Goal: Task Accomplishment & Management: Use online tool/utility

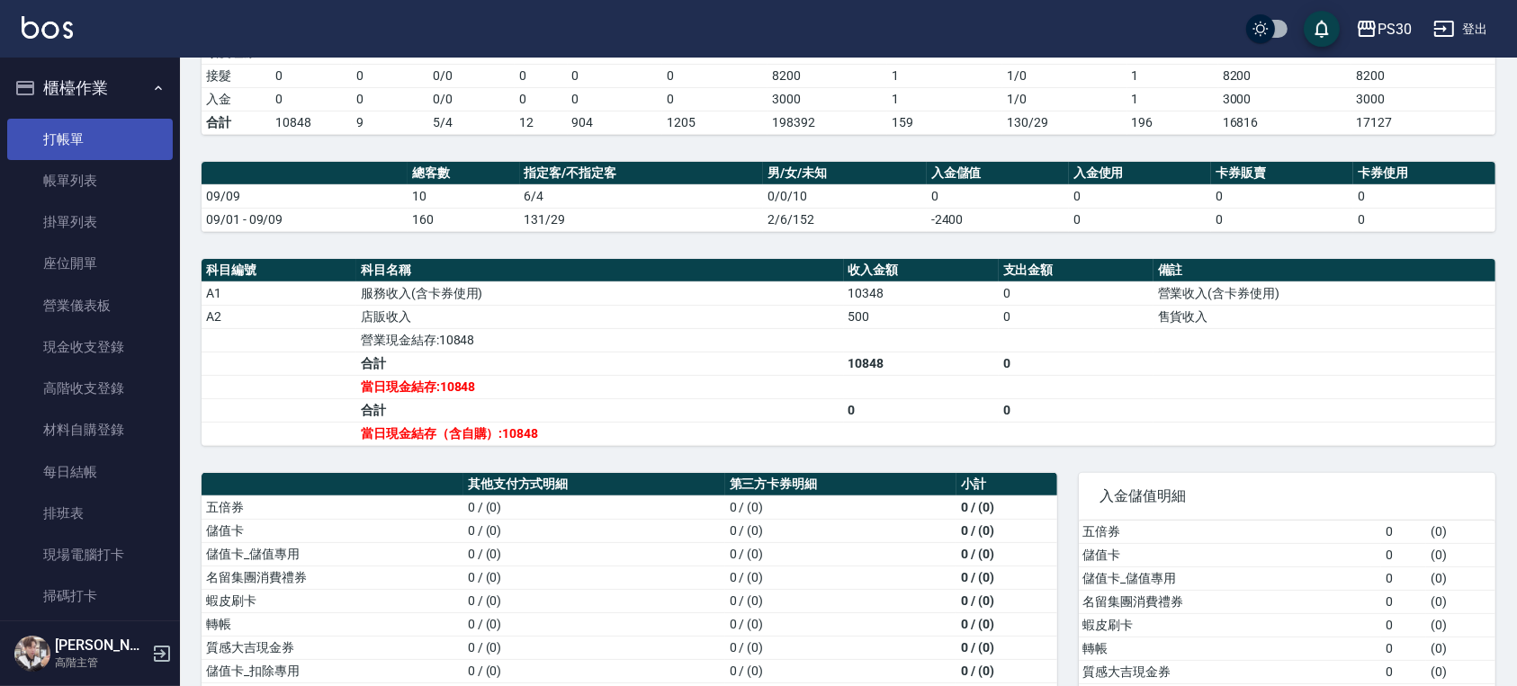
scroll to position [360, 0]
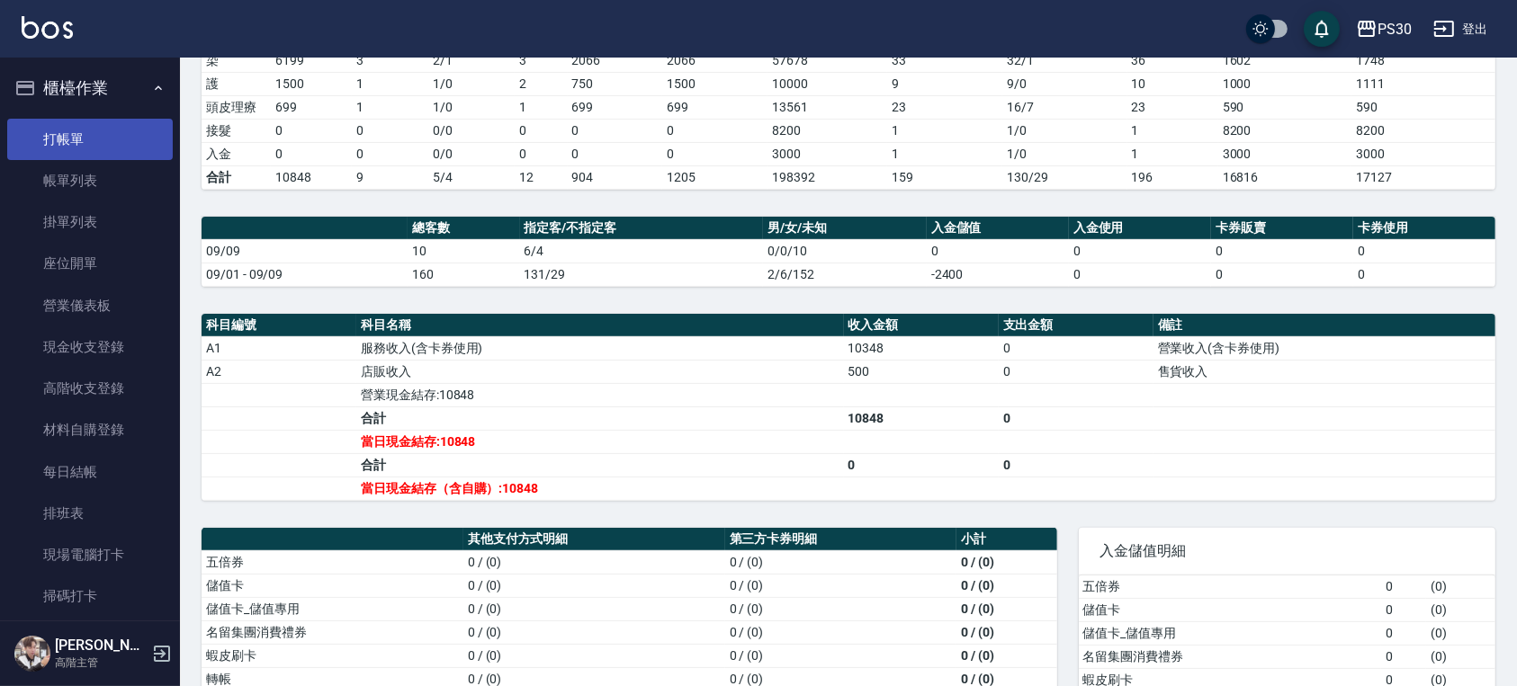
click at [93, 121] on link "打帳單" at bounding box center [90, 139] width 166 height 41
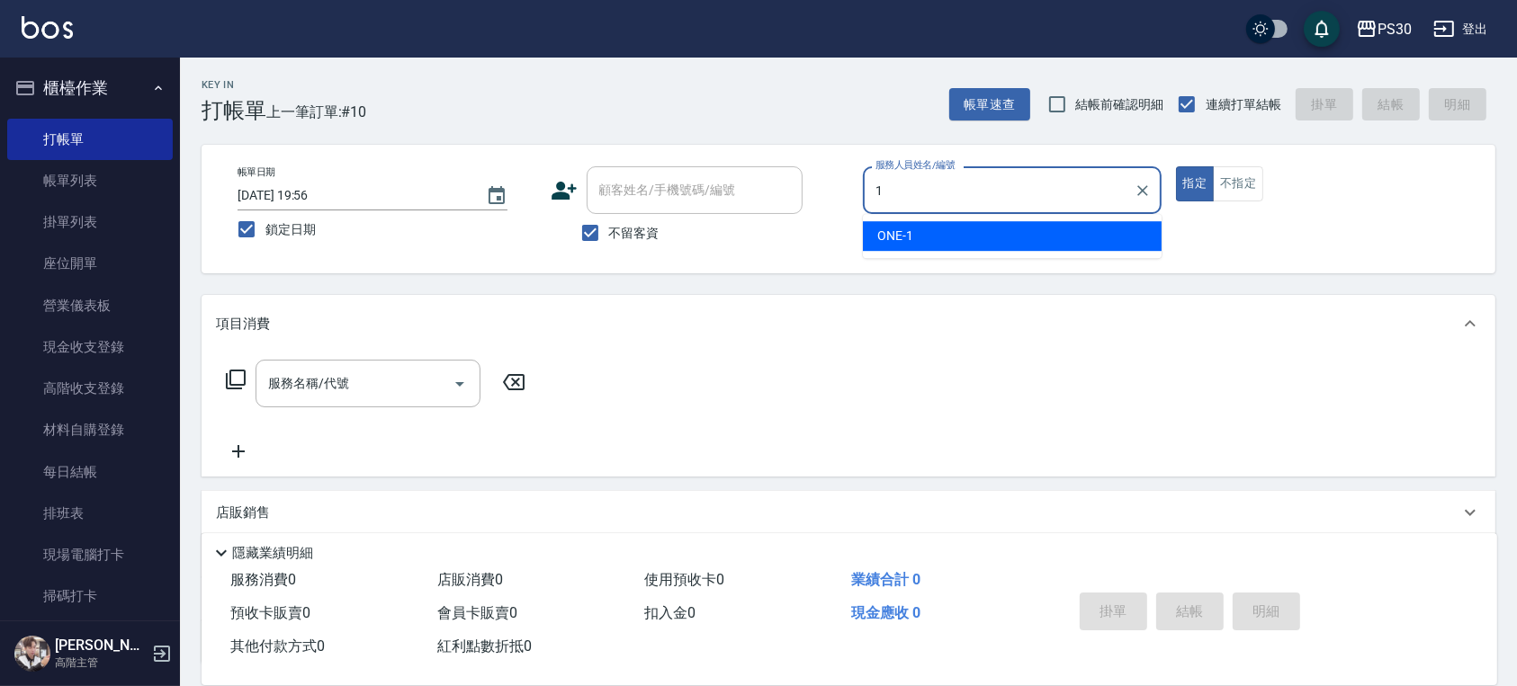
type input "ONE-1"
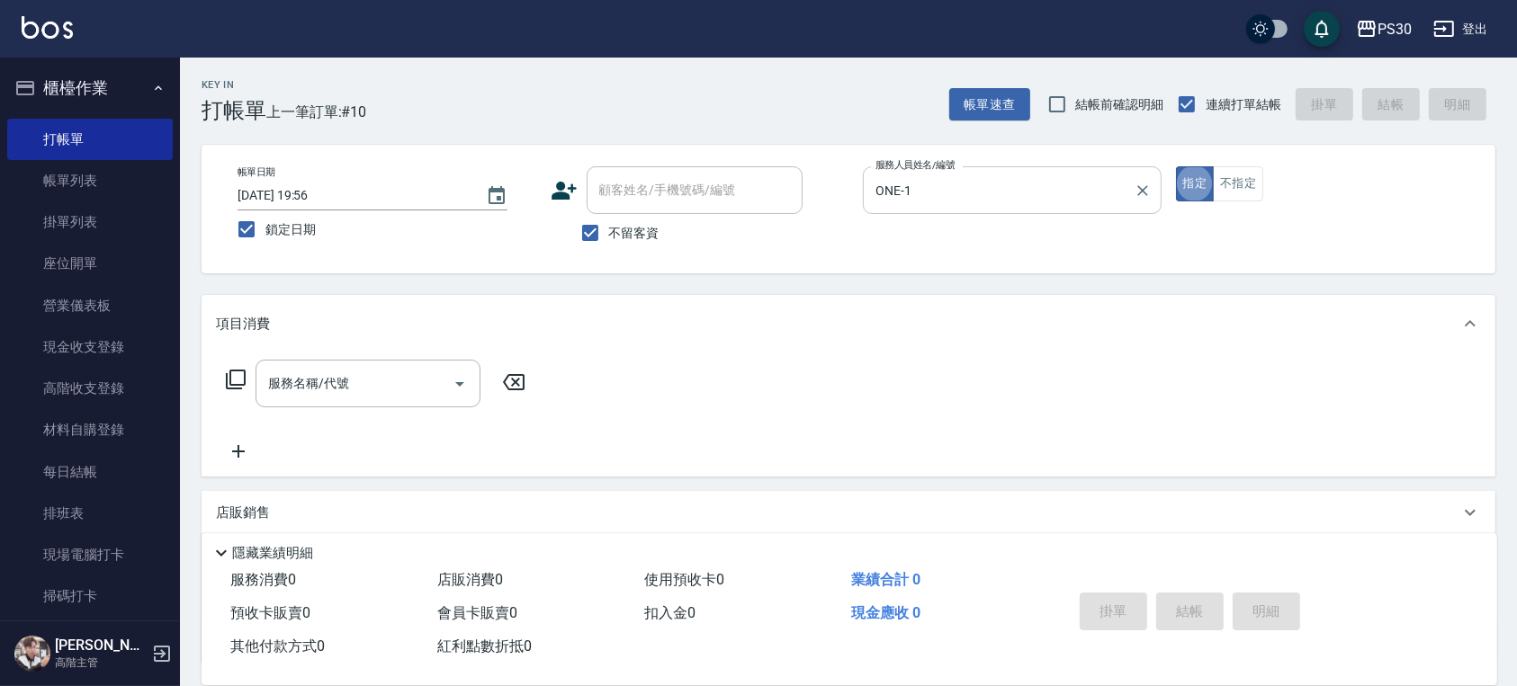
type button "true"
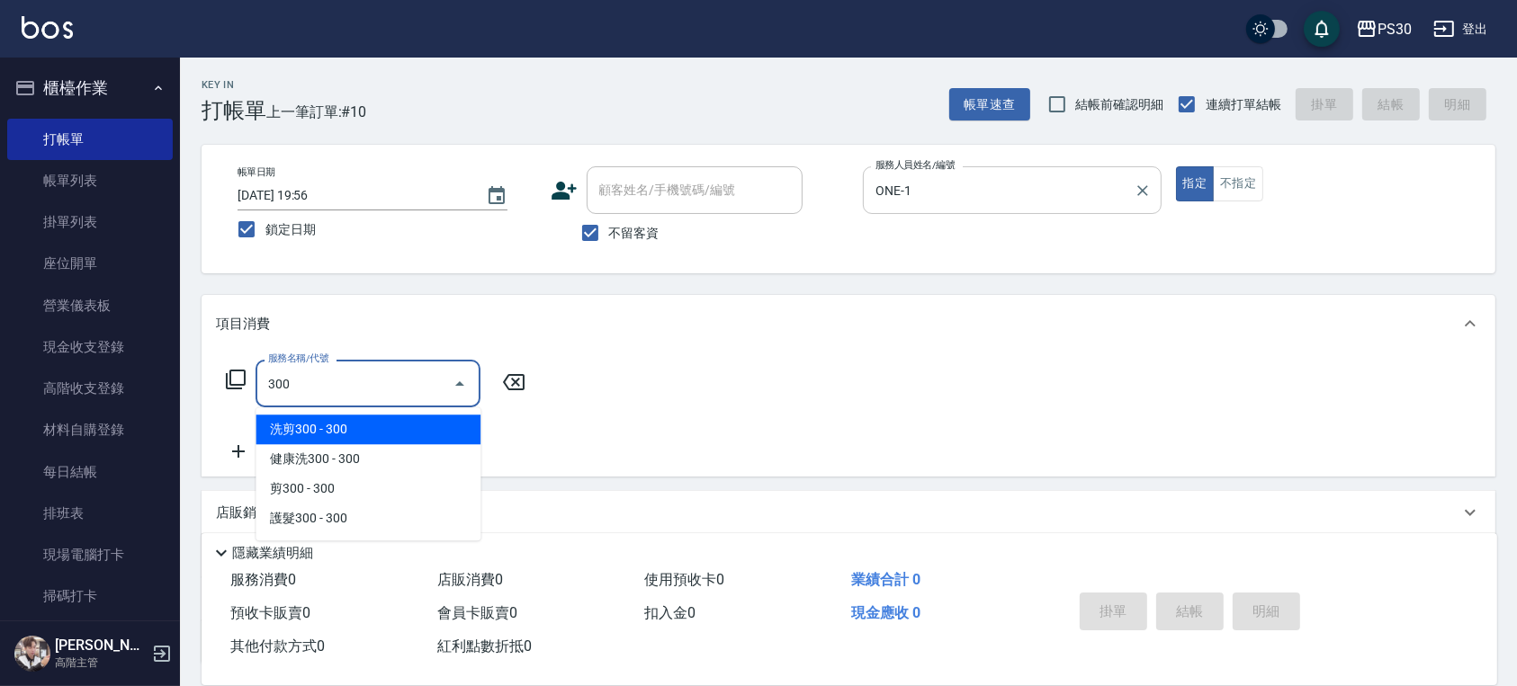
type input "洗剪300(300)"
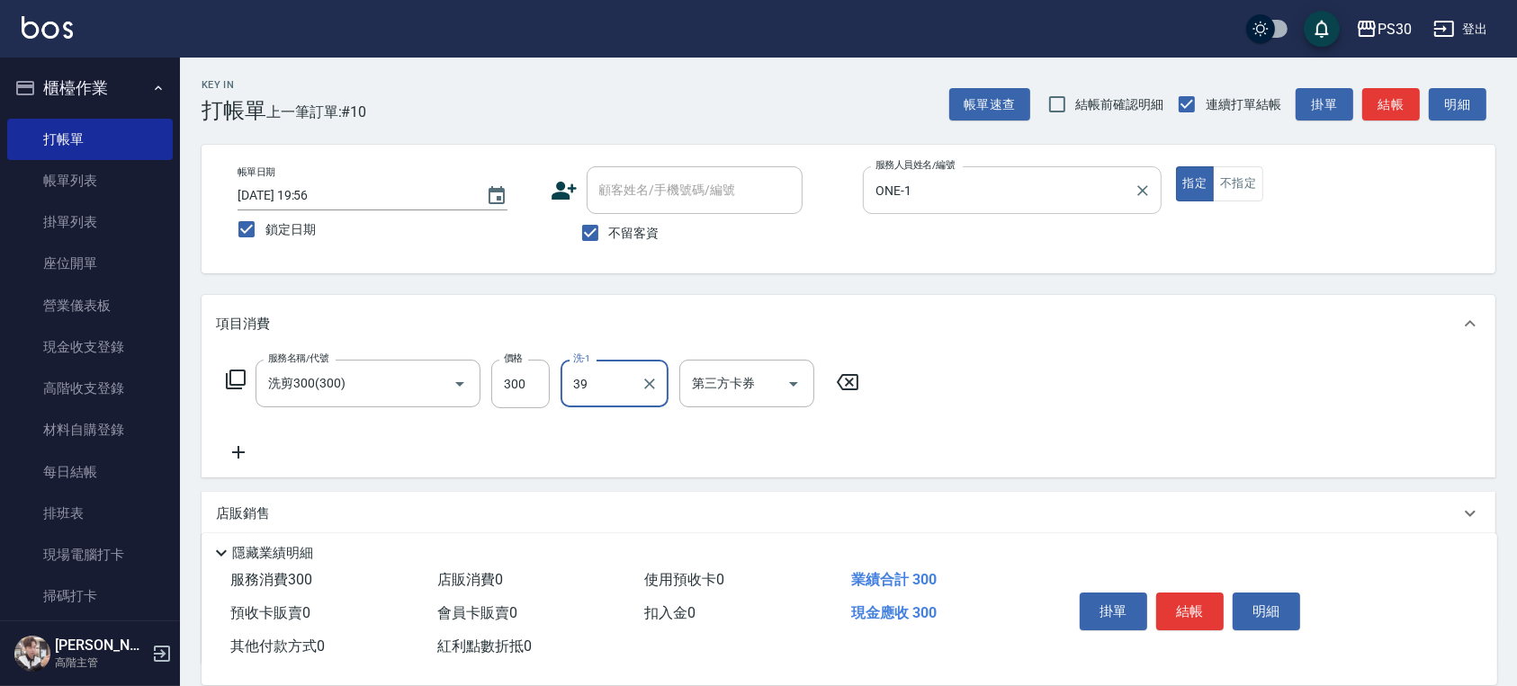
type input "RENA-39"
click at [1237, 201] on button "不指定" at bounding box center [1238, 183] width 50 height 35
click at [1180, 595] on button "結帳" at bounding box center [1189, 612] width 67 height 38
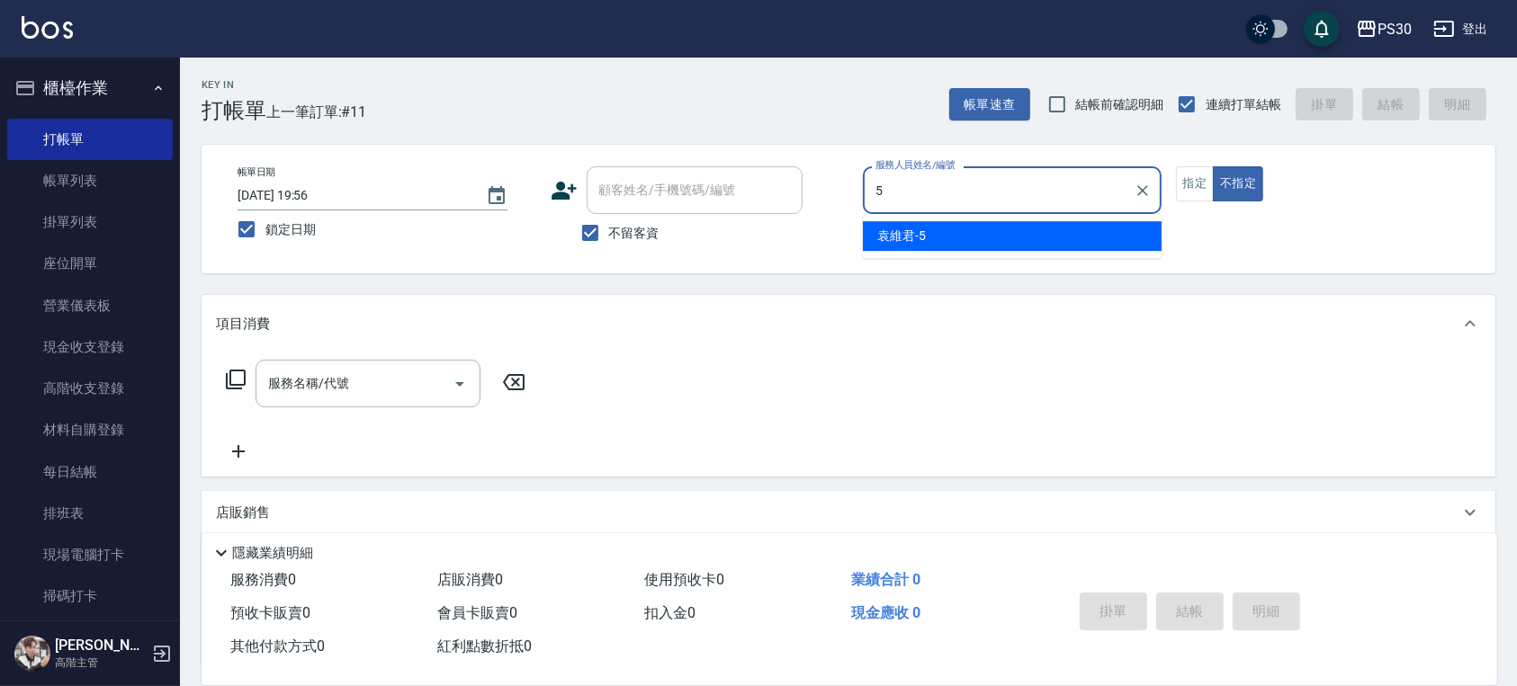
type input "[PERSON_NAME]-5"
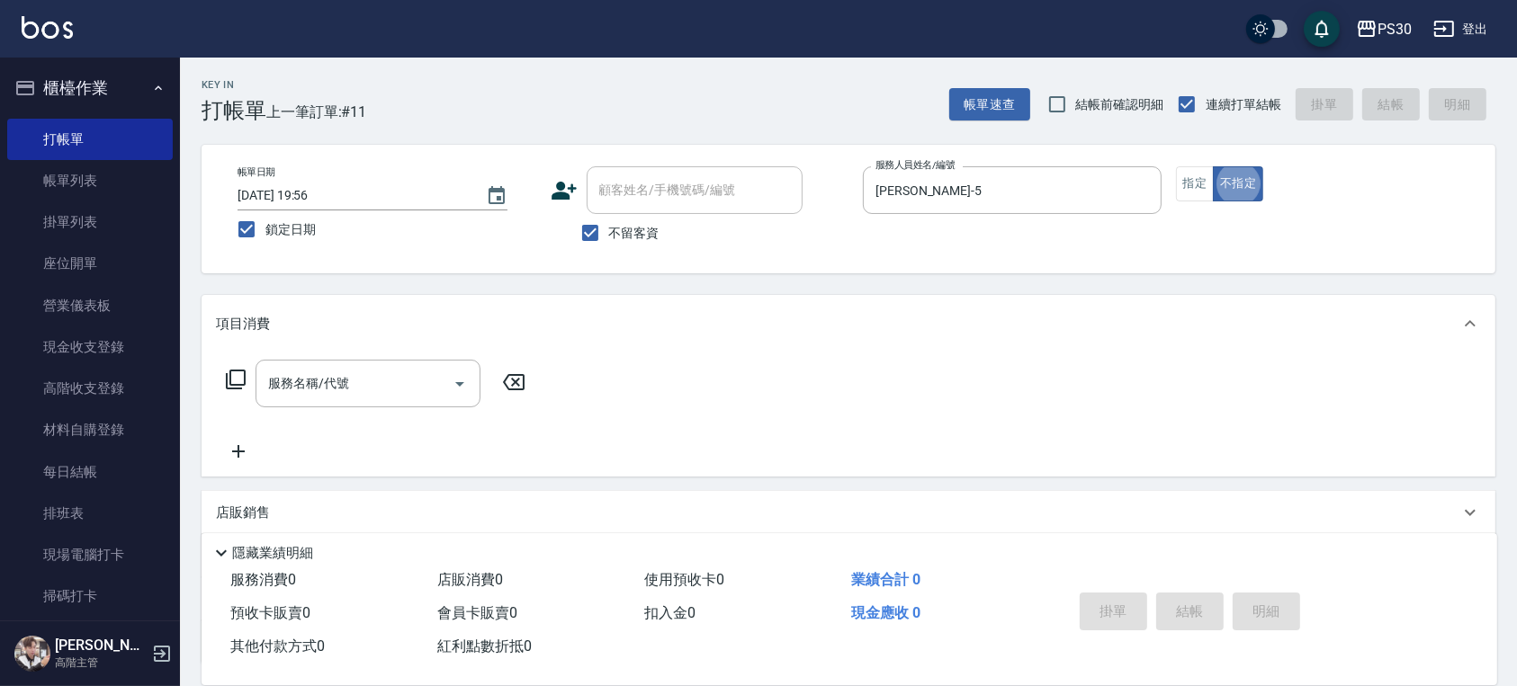
type button "false"
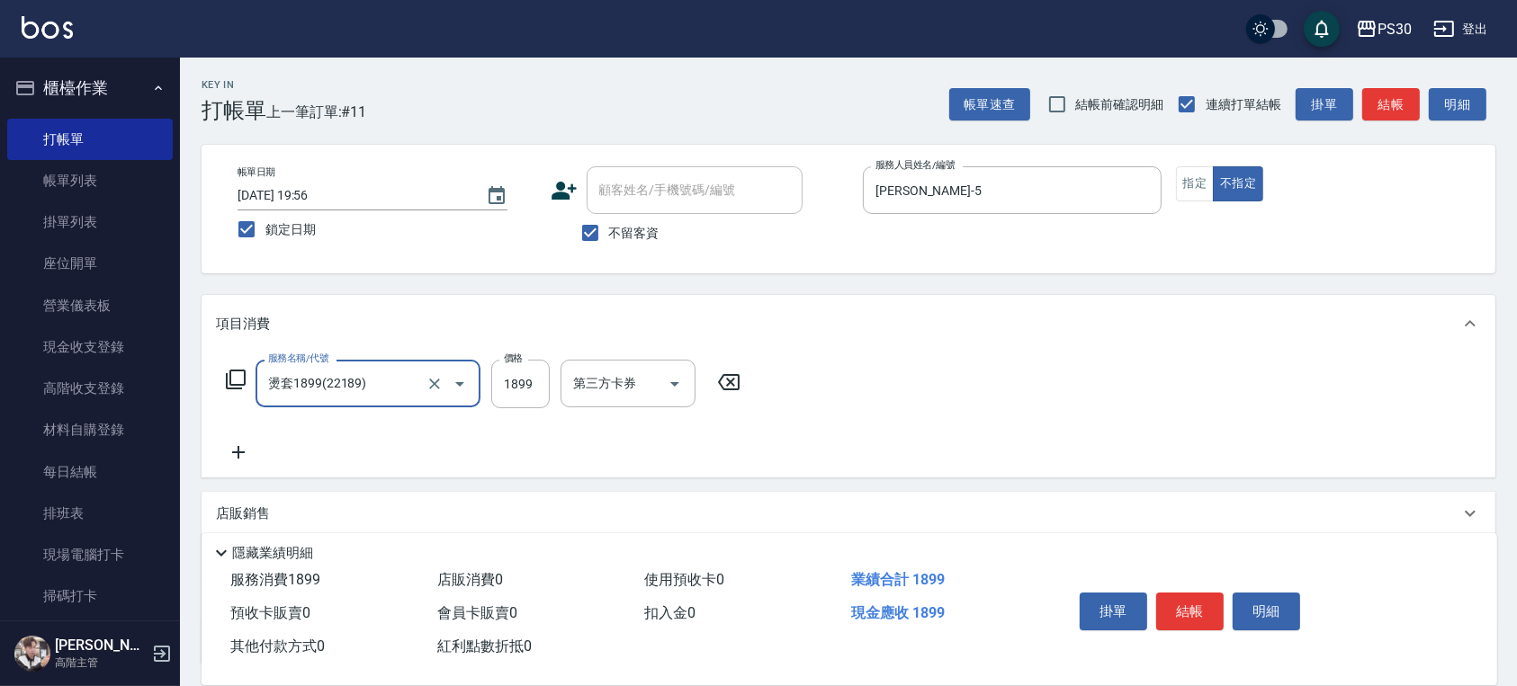
type input "燙套1899(22189)"
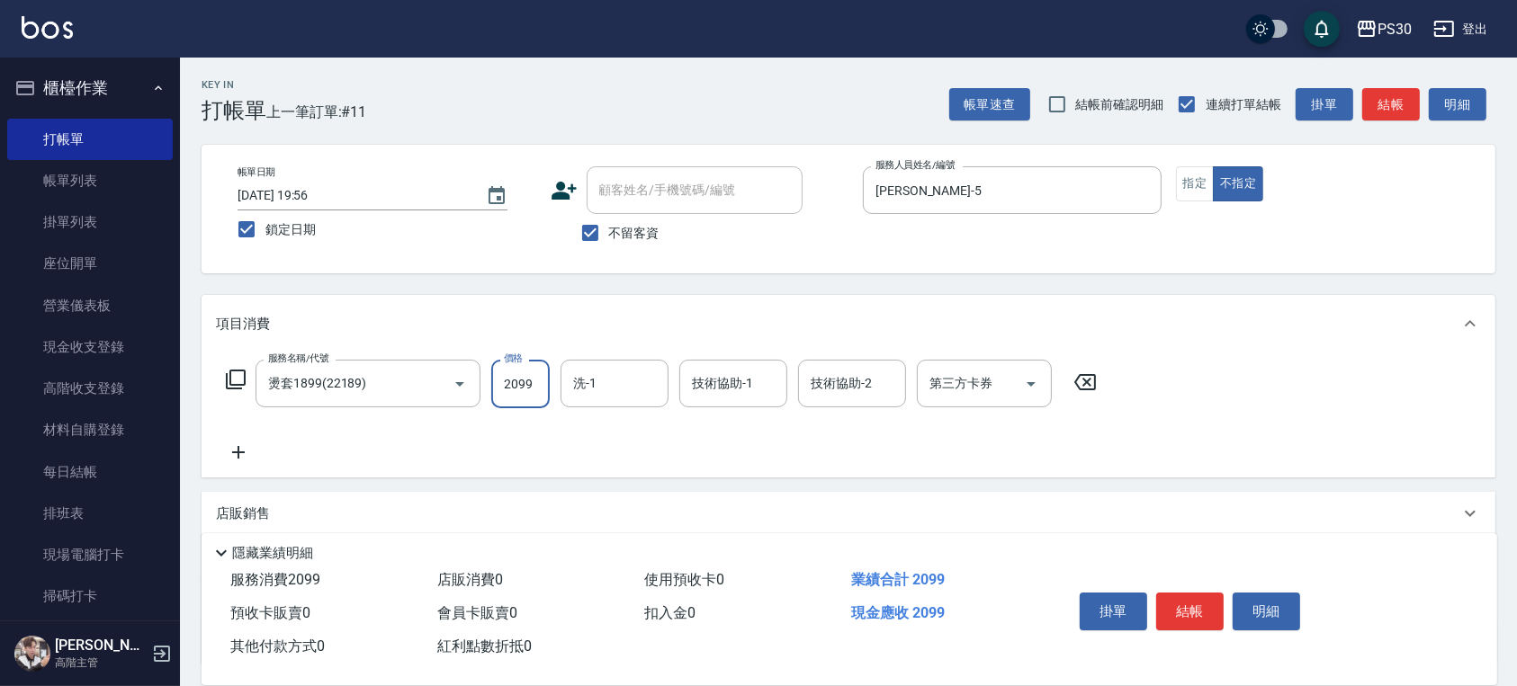
type input "2099"
click at [1199, 184] on button "指定" at bounding box center [1195, 183] width 39 height 35
click at [1211, 614] on button "結帳" at bounding box center [1189, 612] width 67 height 38
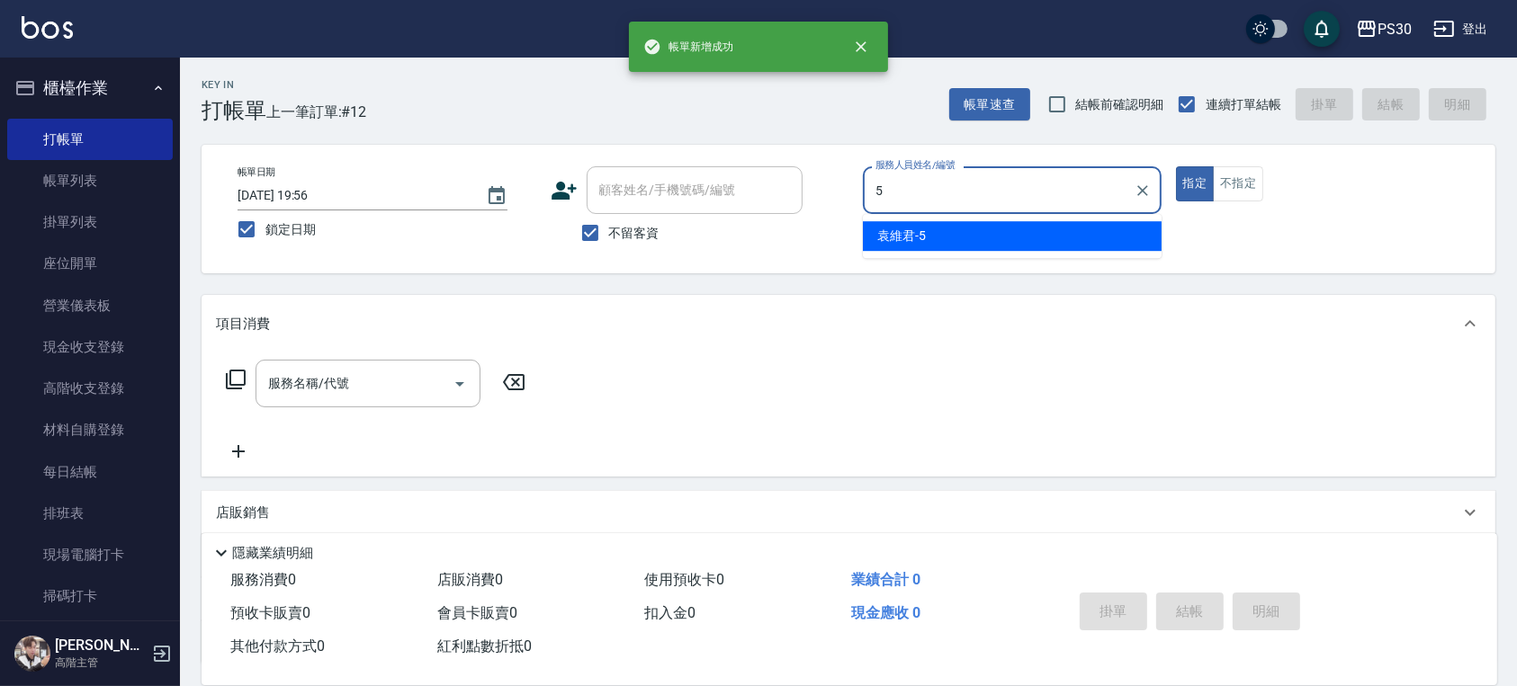
type input "[PERSON_NAME]-5"
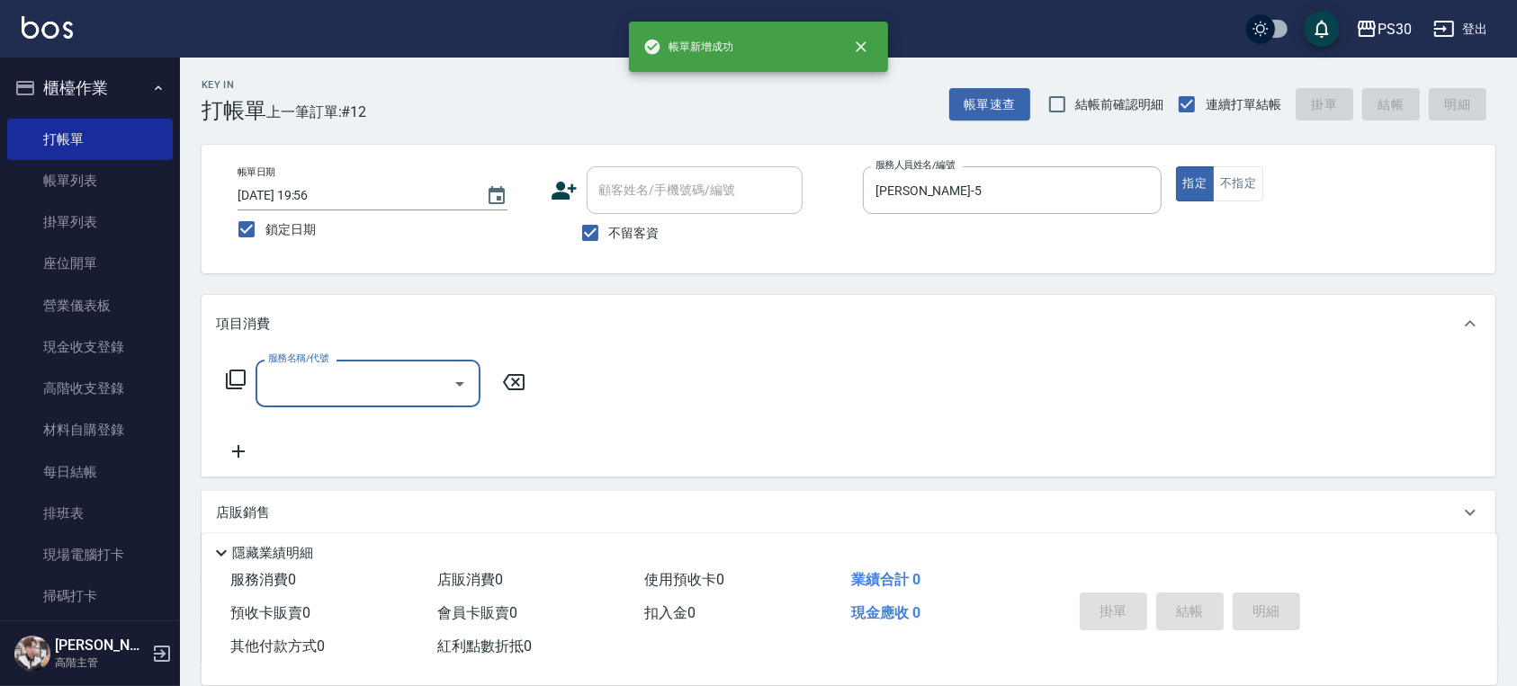
type input "1"
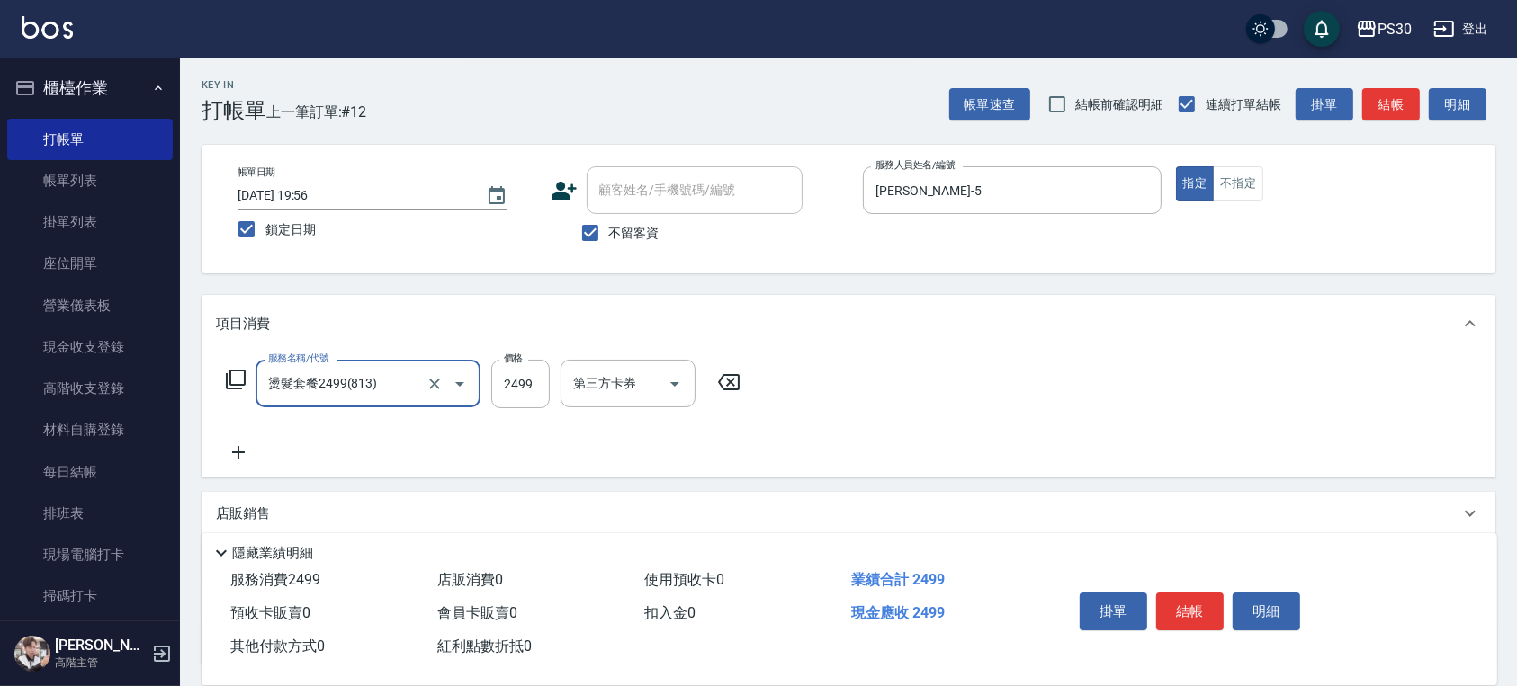
type input "燙髮套餐2499(813)"
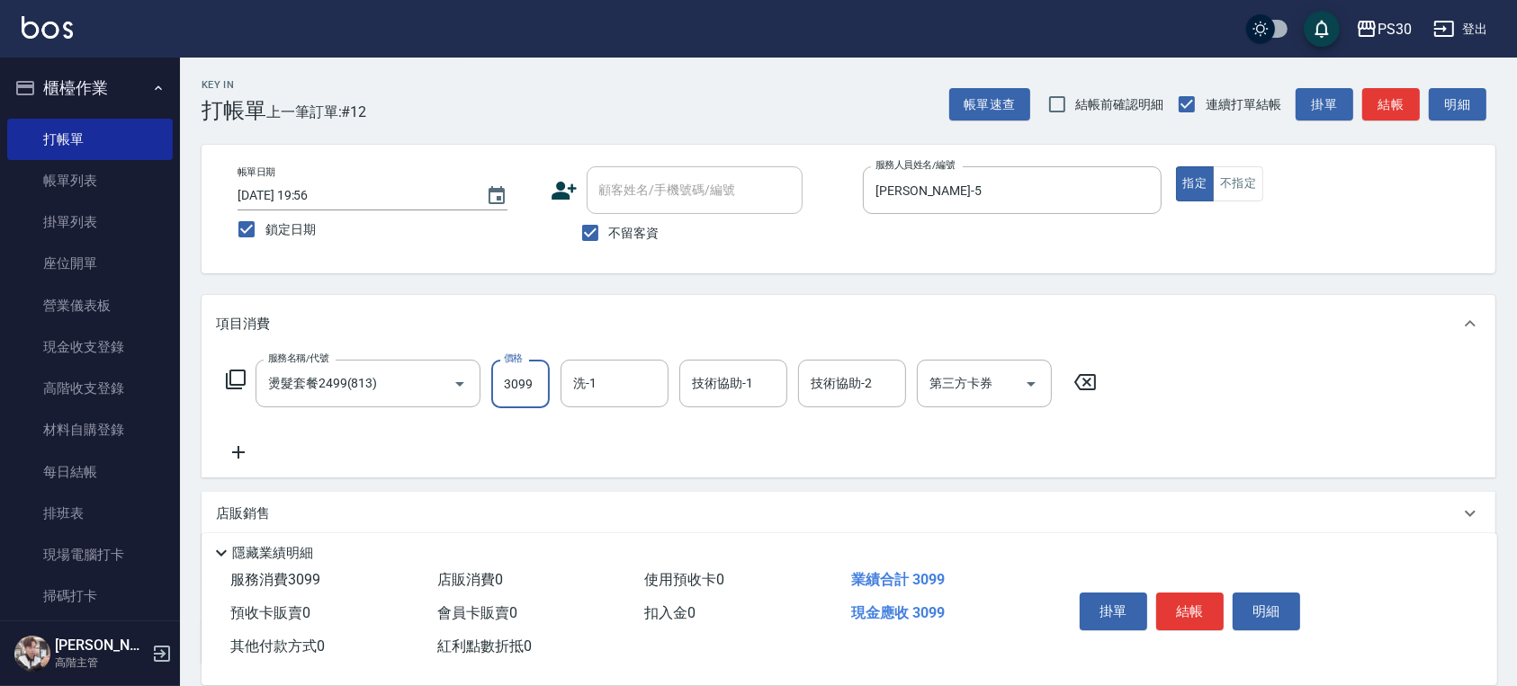
type input "3099"
click at [1181, 616] on button "結帳" at bounding box center [1189, 612] width 67 height 38
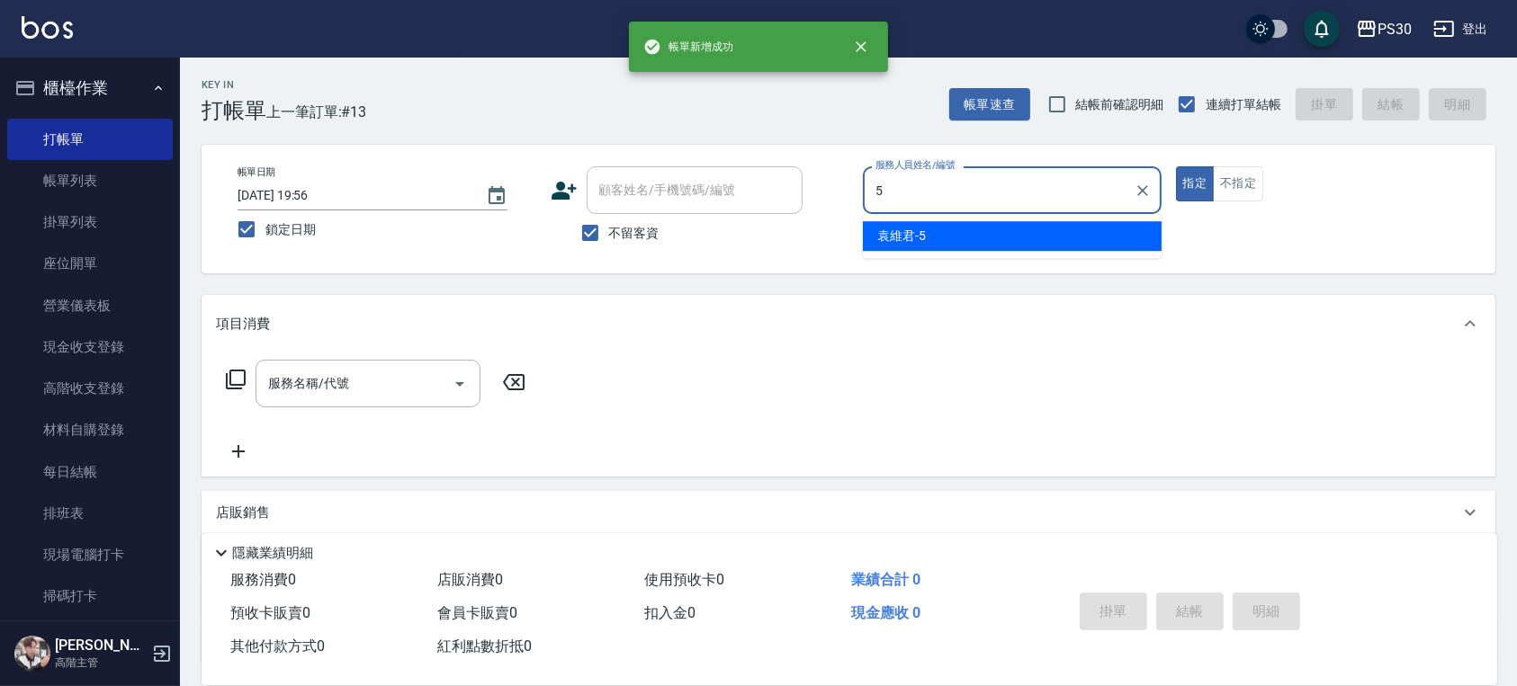
type input "[PERSON_NAME]-5"
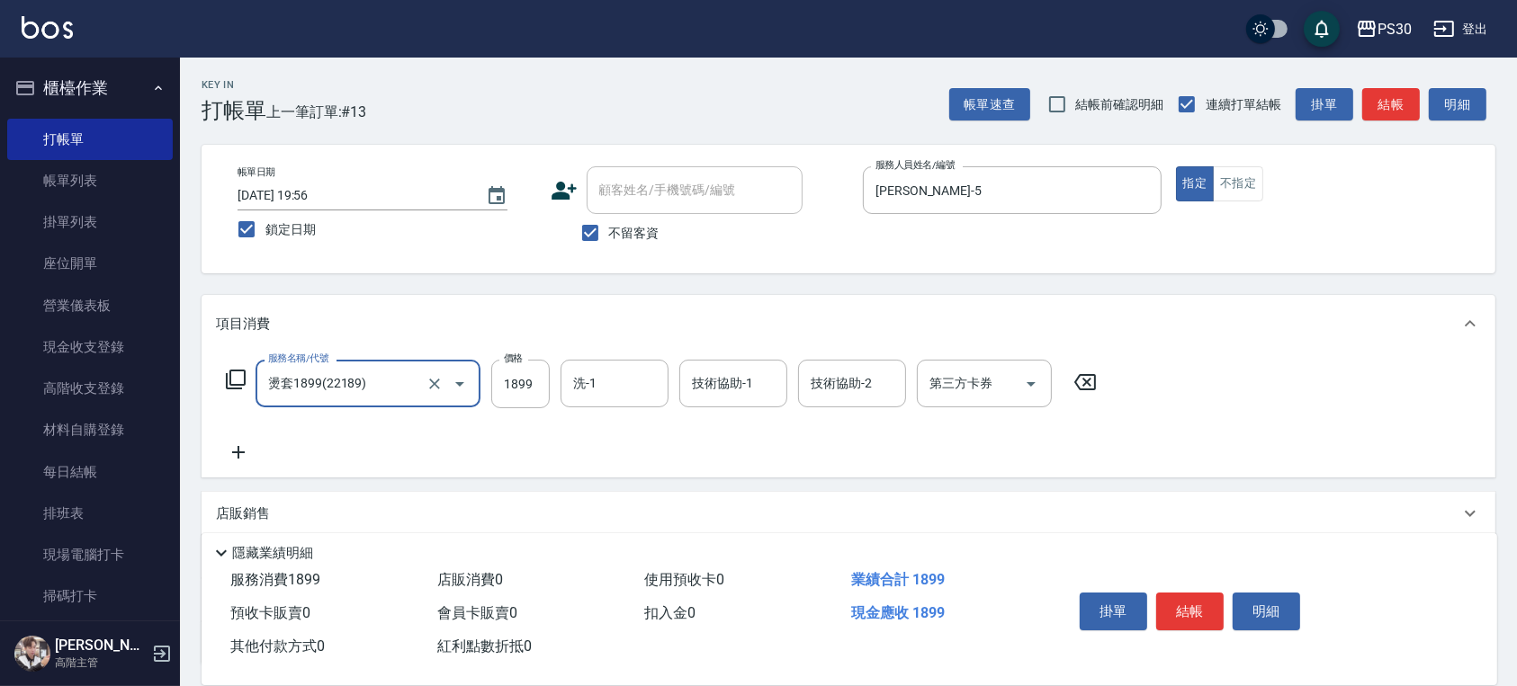
type input "燙套1899(22189)"
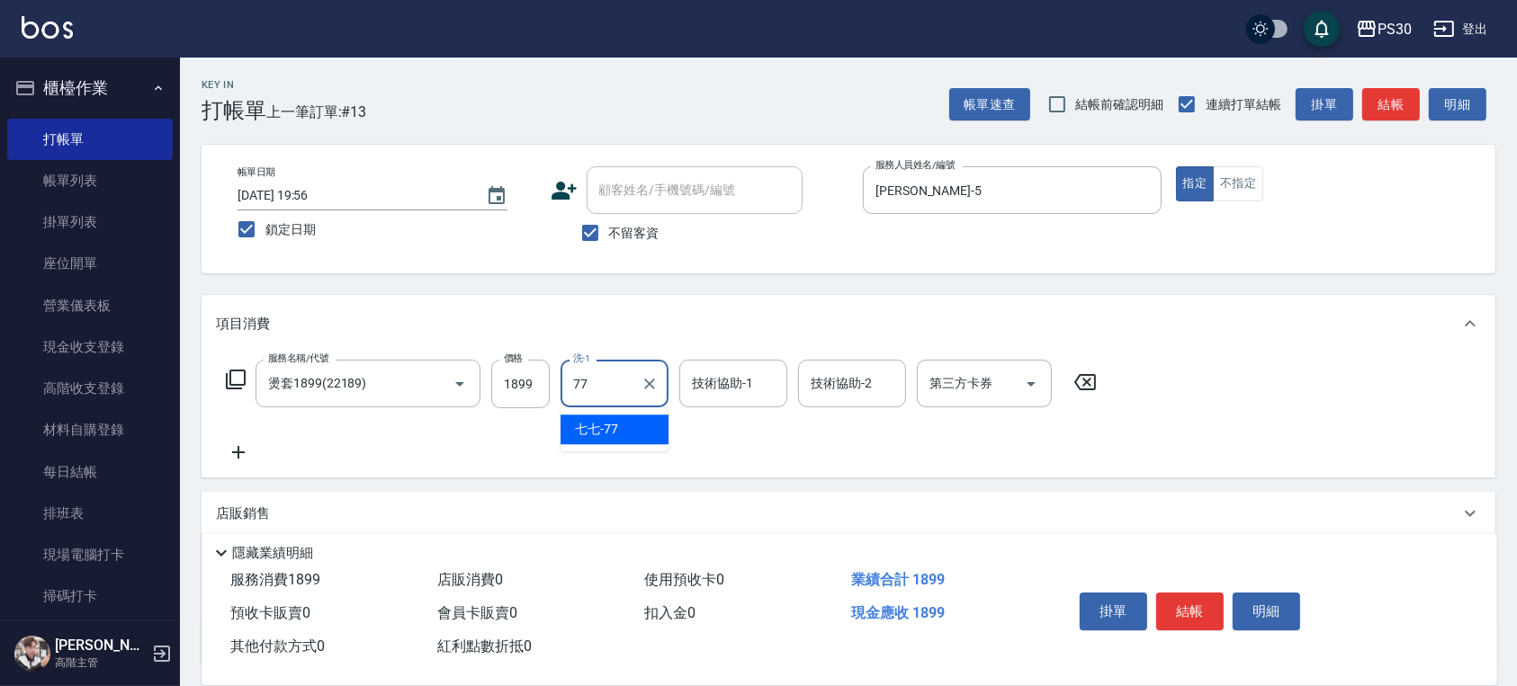
type input "七七-77"
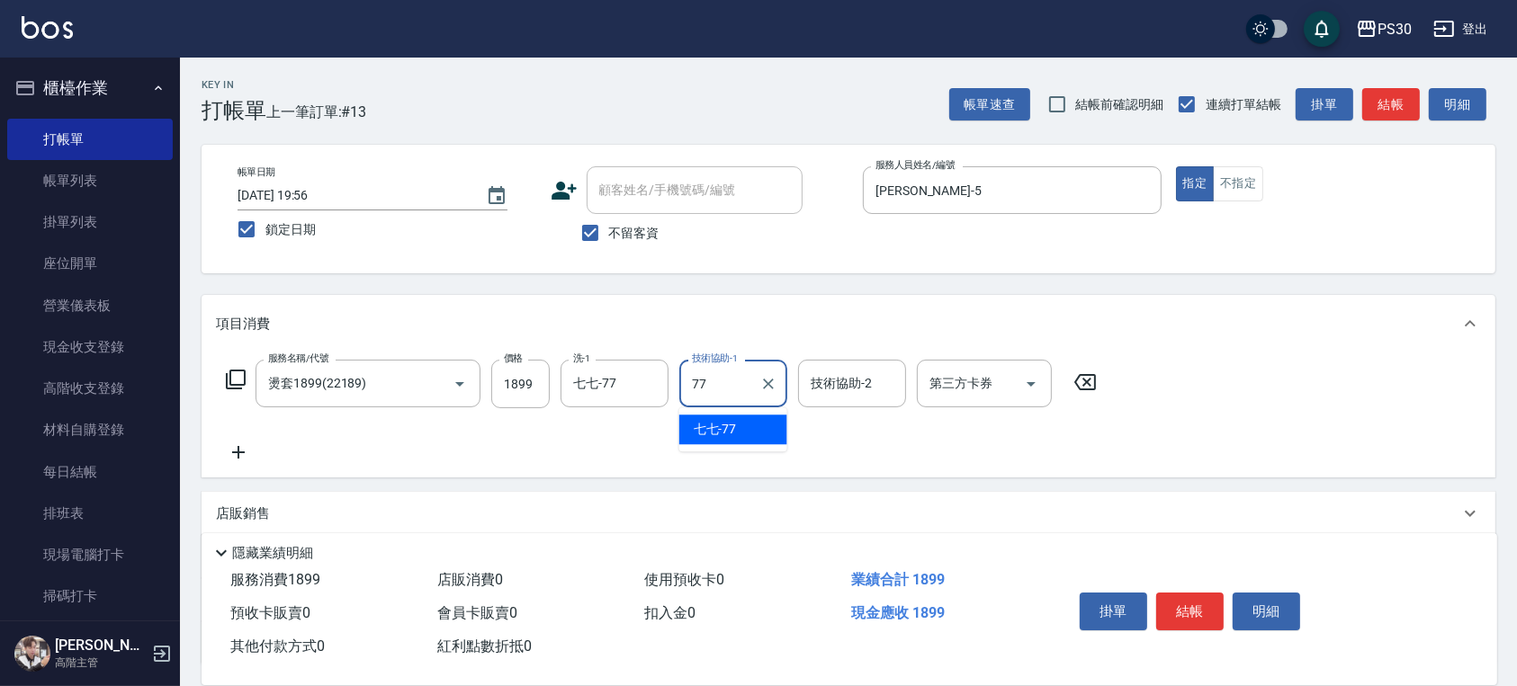
type input "七七-77"
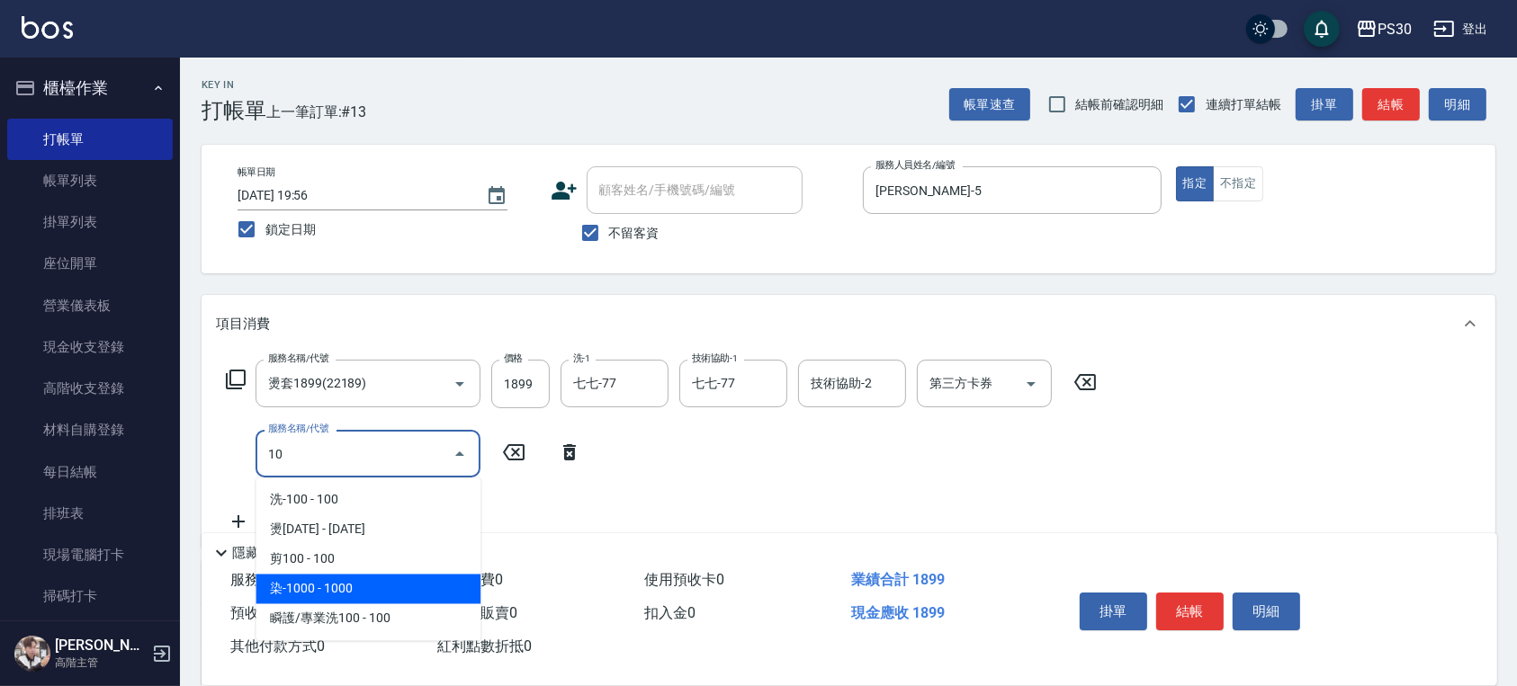
click at [406, 588] on span "染-1000 - 1000" at bounding box center [367, 590] width 225 height 30
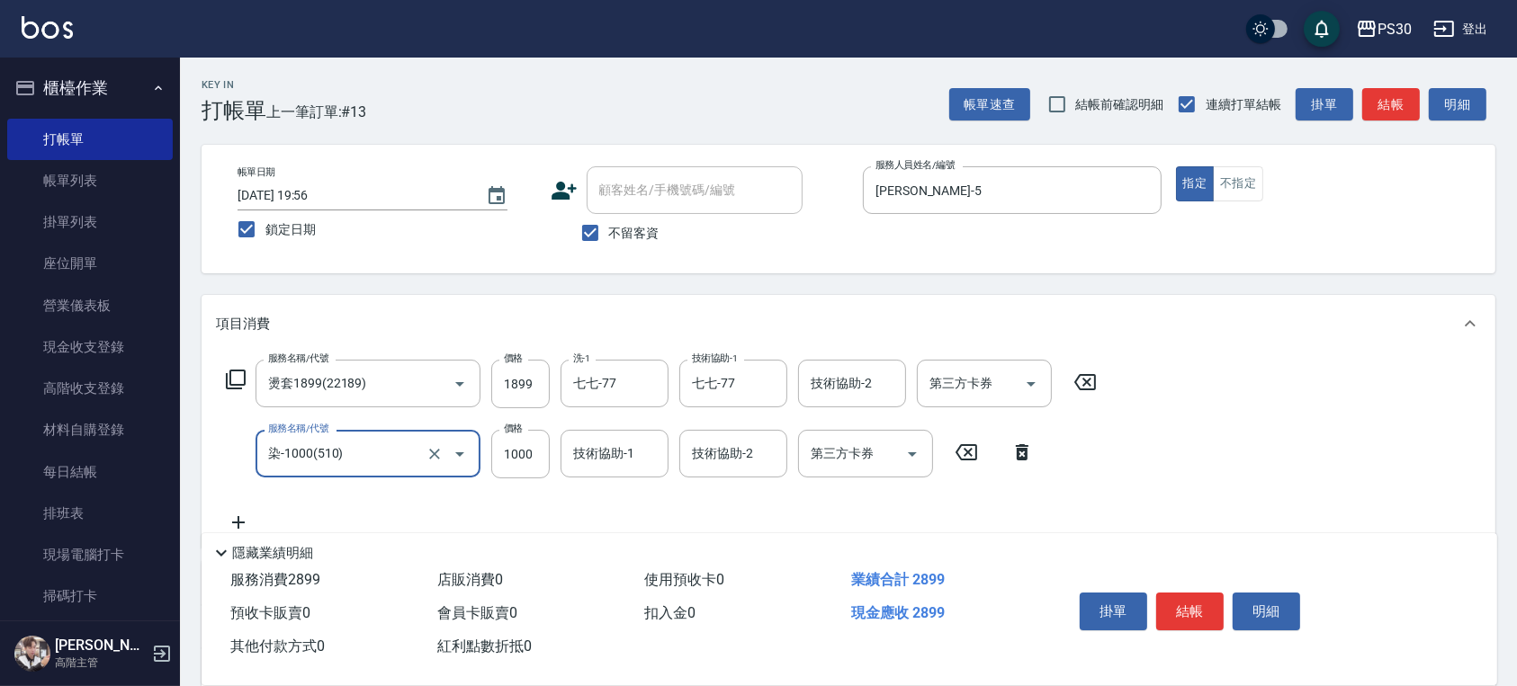
type input "染-1000(510)"
type input "1400"
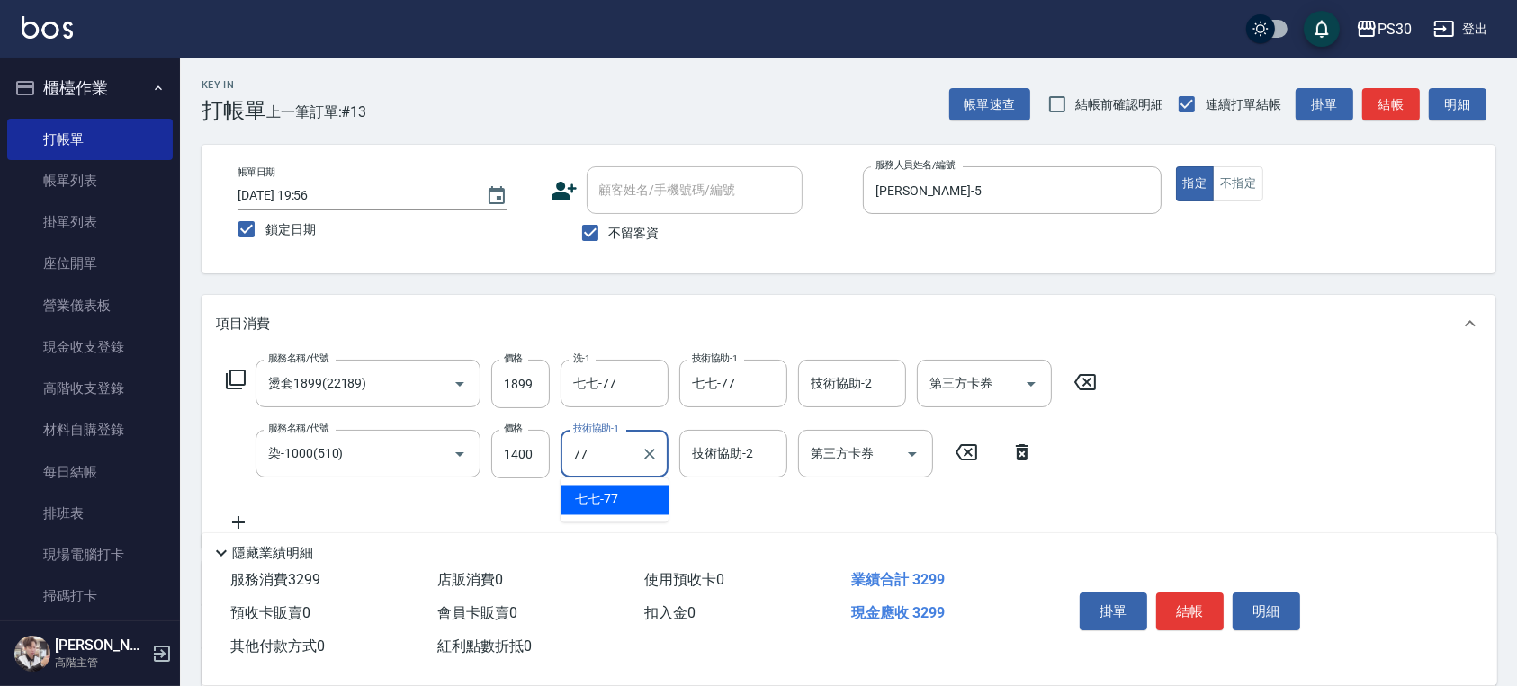
type input "七七-77"
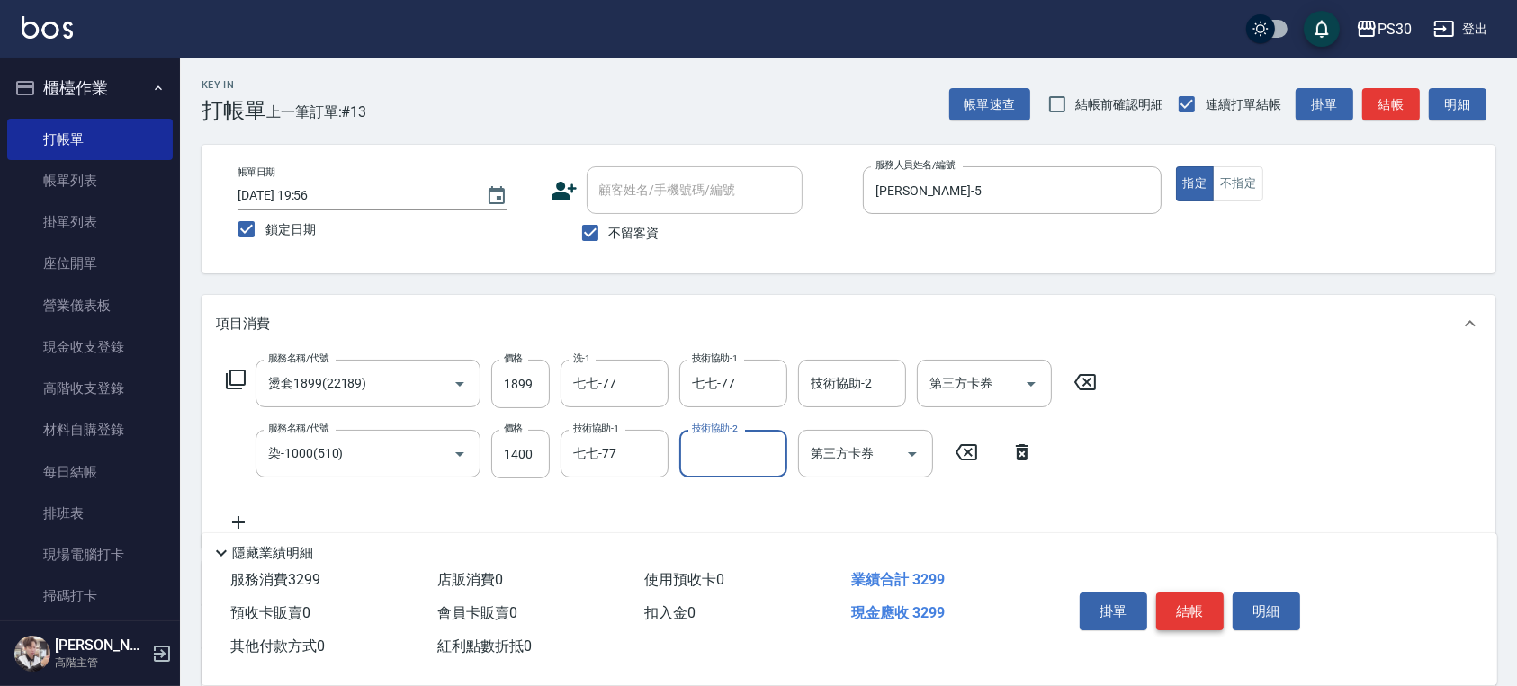
click at [1191, 603] on button "結帳" at bounding box center [1189, 612] width 67 height 38
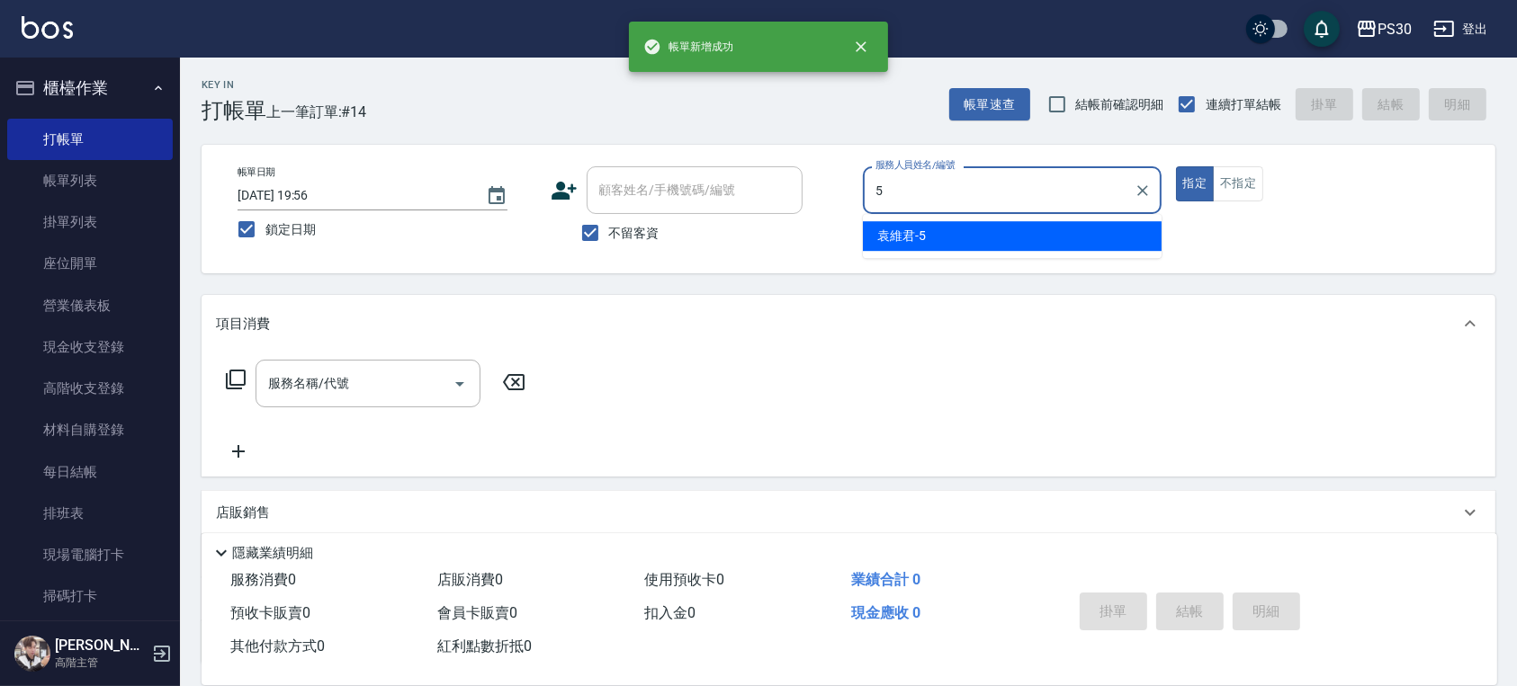
type input "[PERSON_NAME]-5"
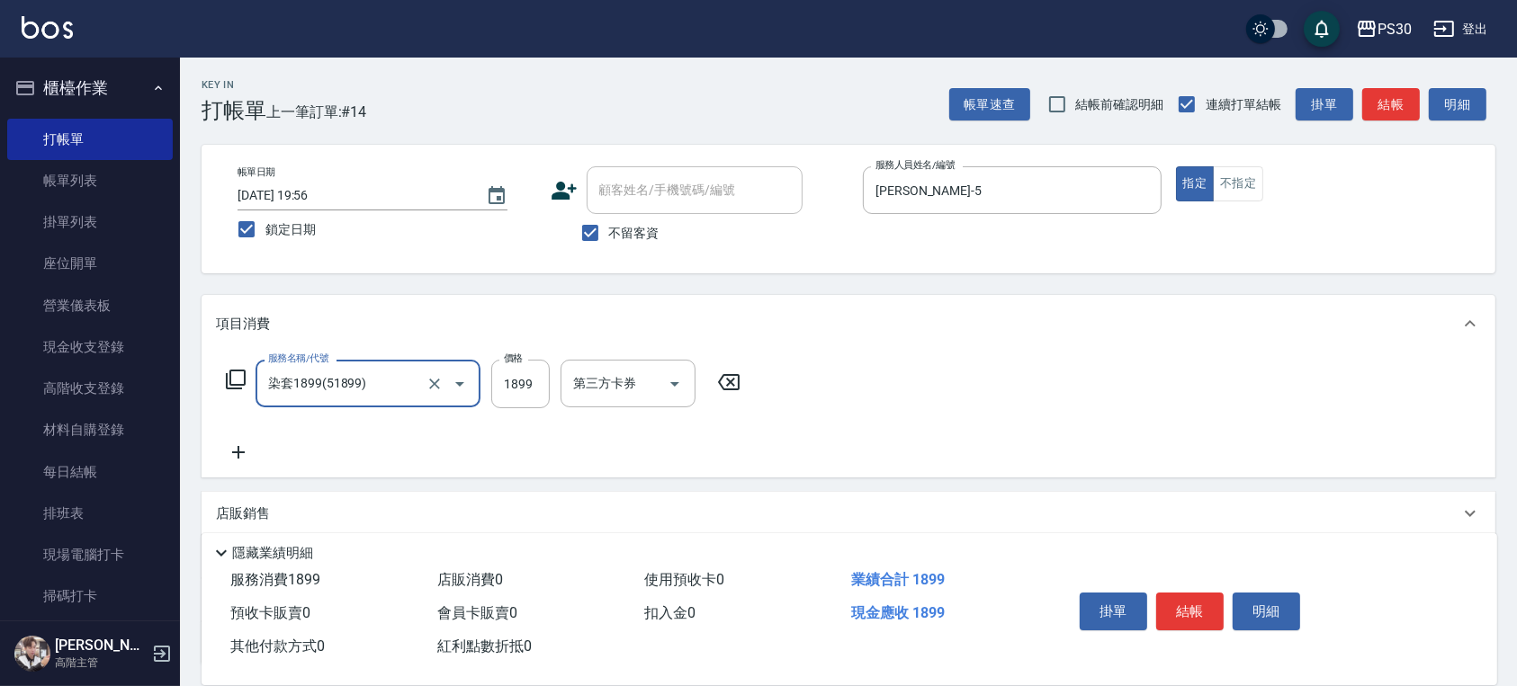
type input "染套1899(51899)"
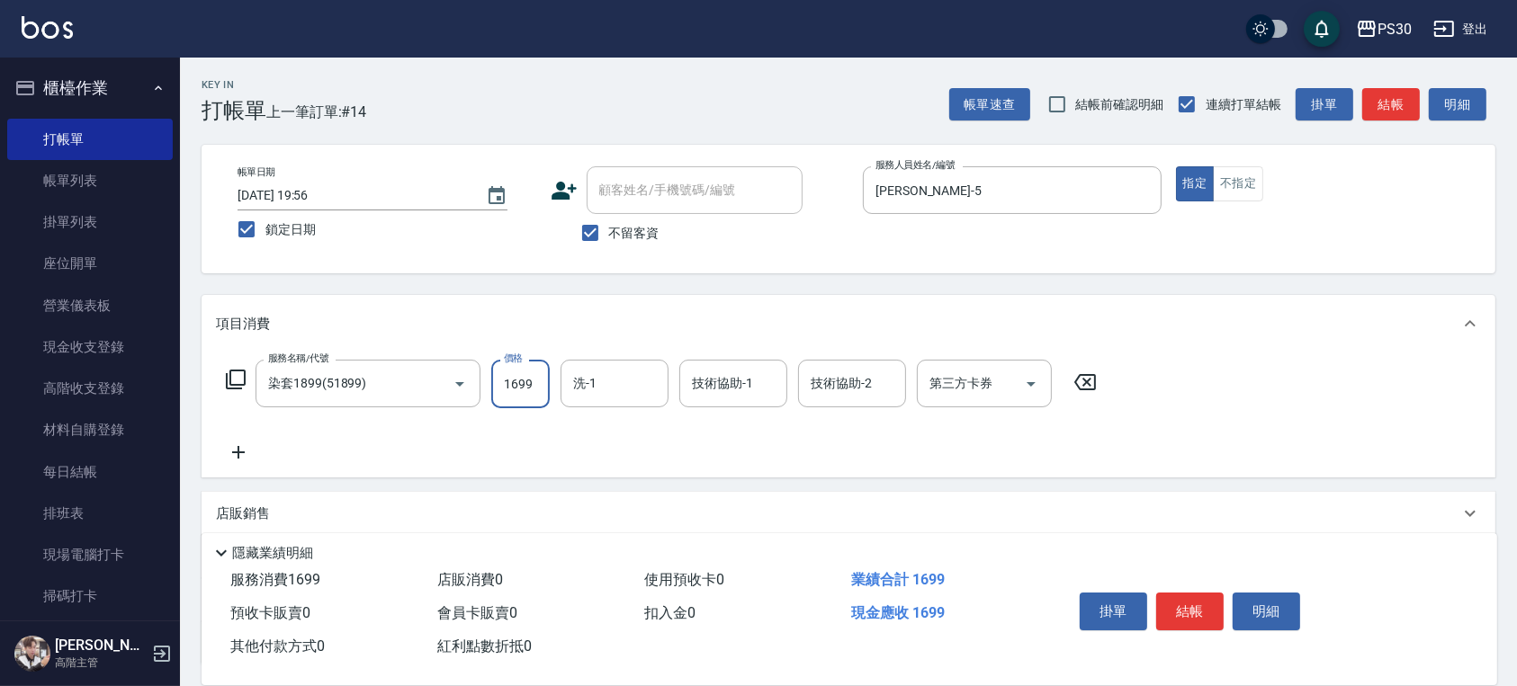
type input "1699"
type input "七七-77"
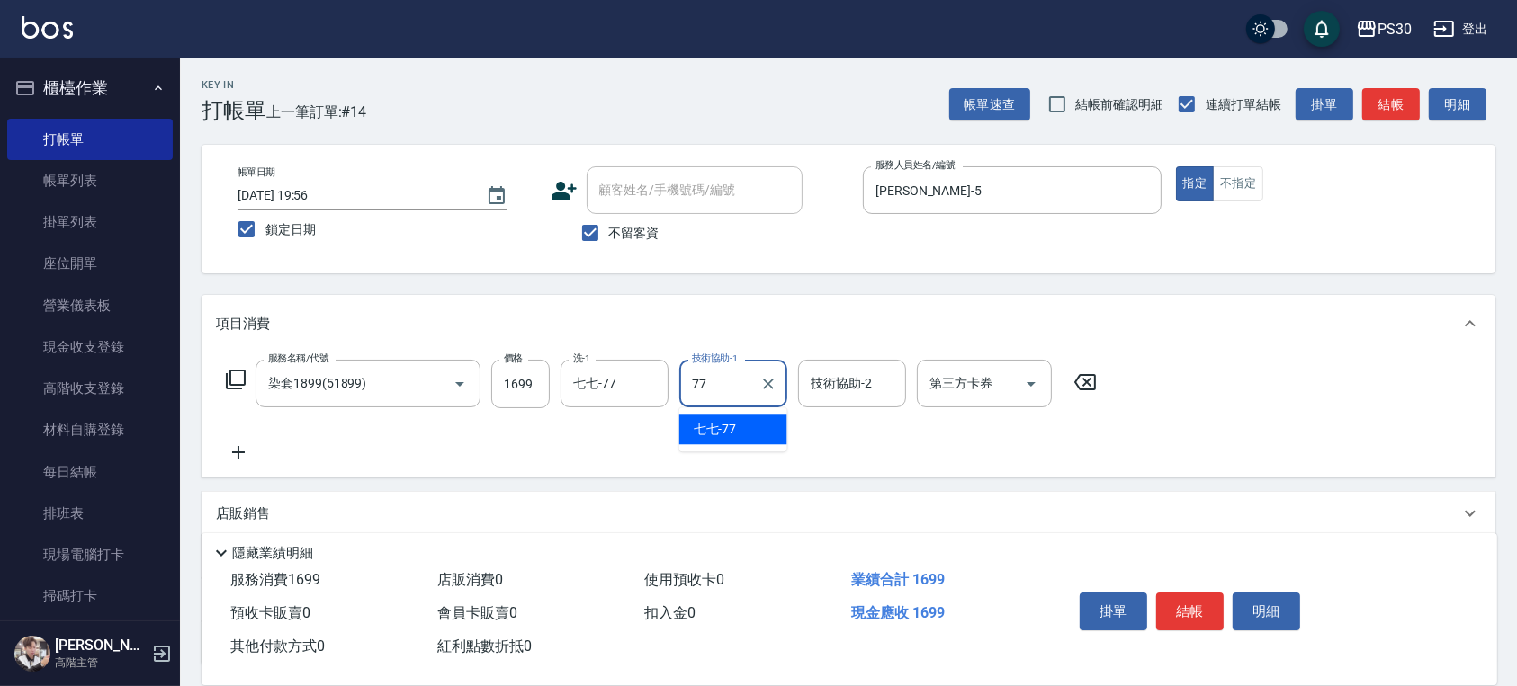
type input "七七-77"
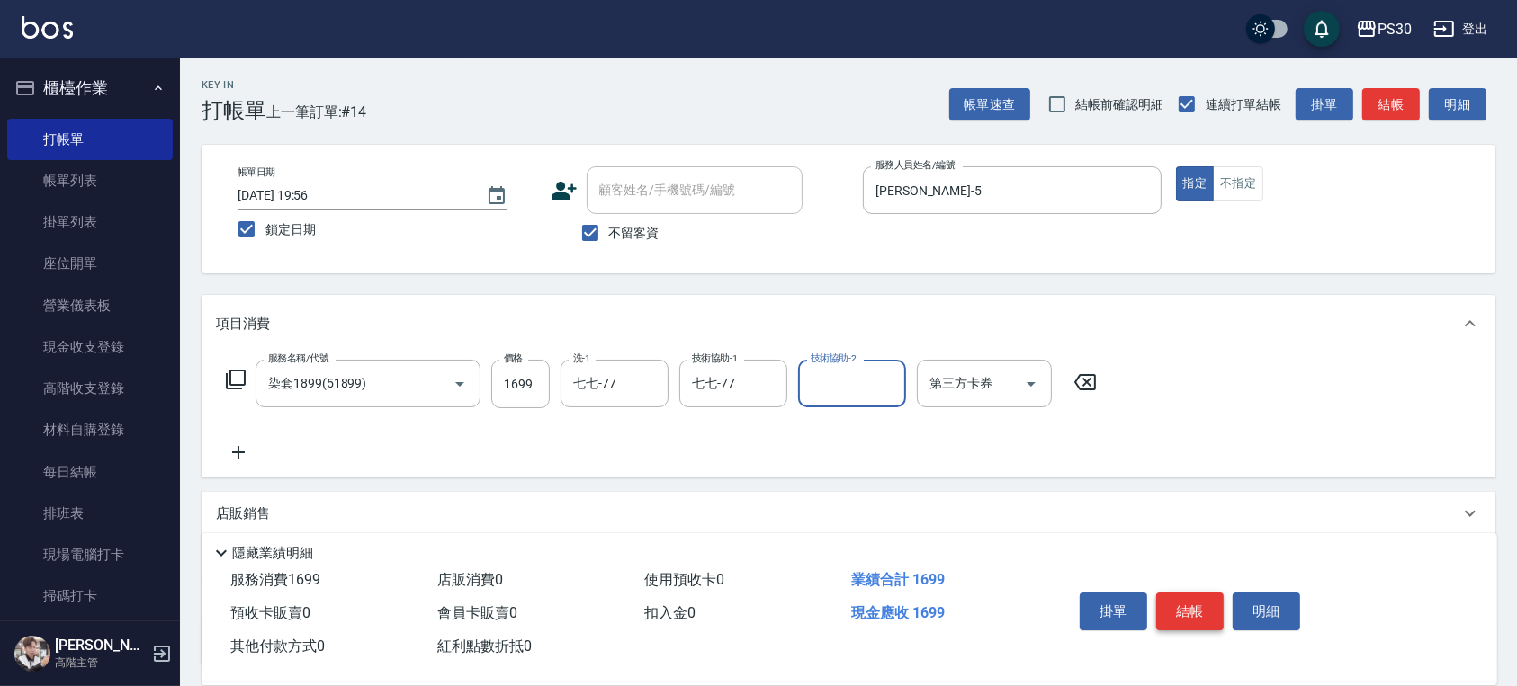
click at [1189, 595] on button "結帳" at bounding box center [1189, 612] width 67 height 38
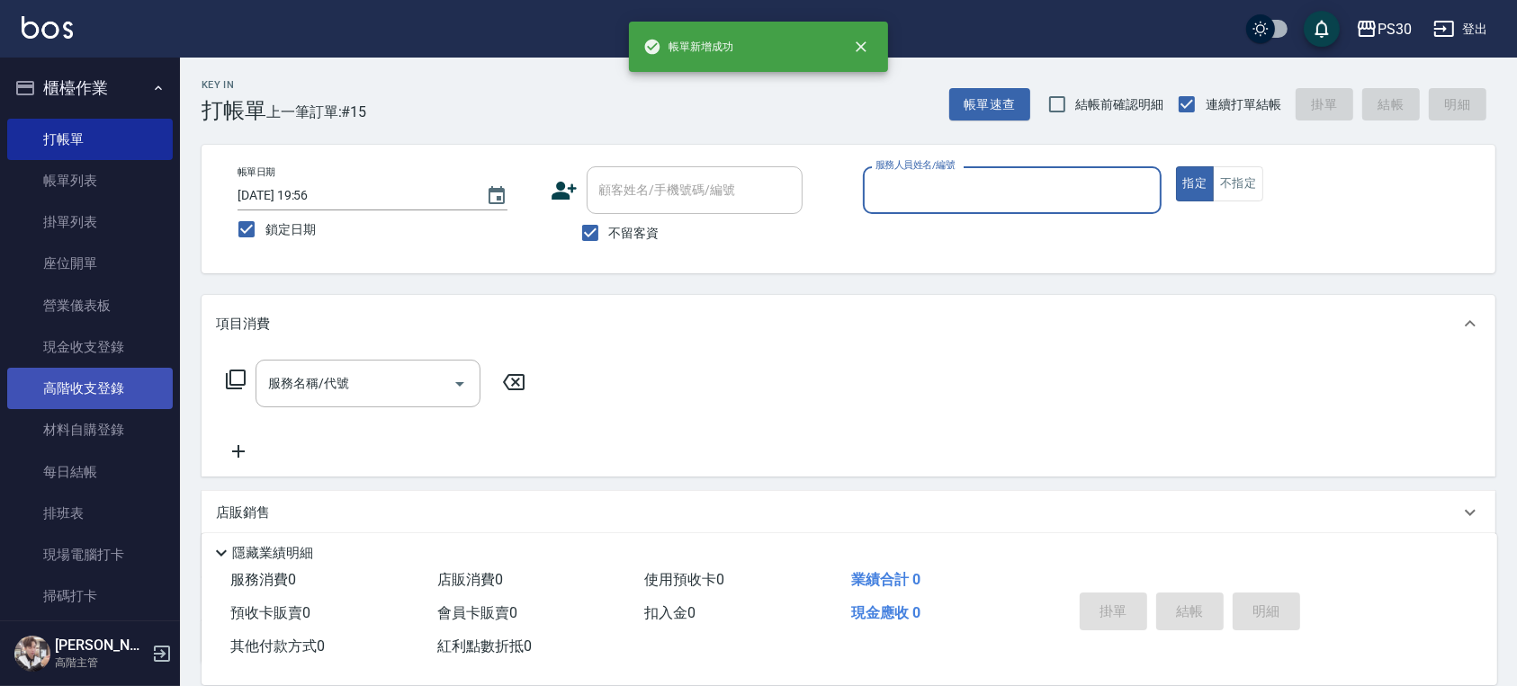
scroll to position [360, 0]
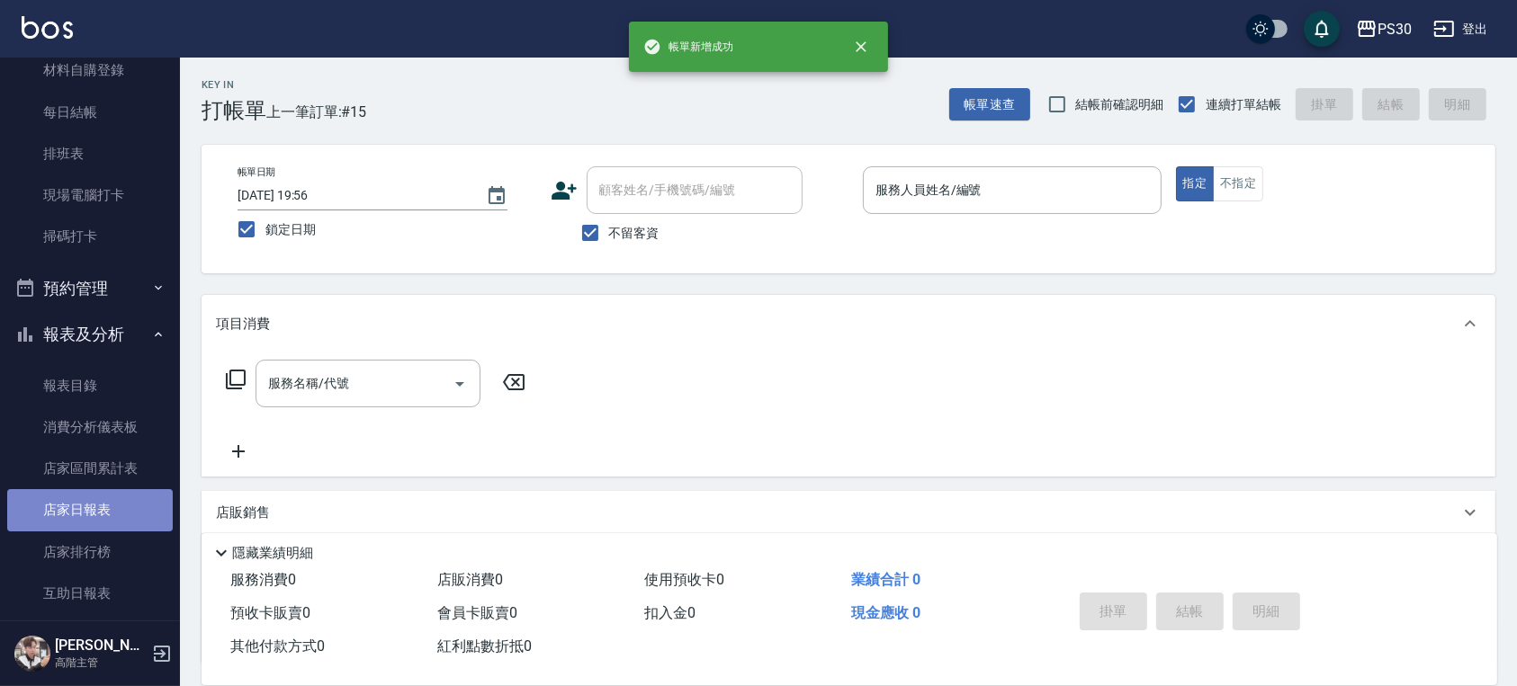
click at [101, 509] on link "店家日報表" at bounding box center [90, 509] width 166 height 41
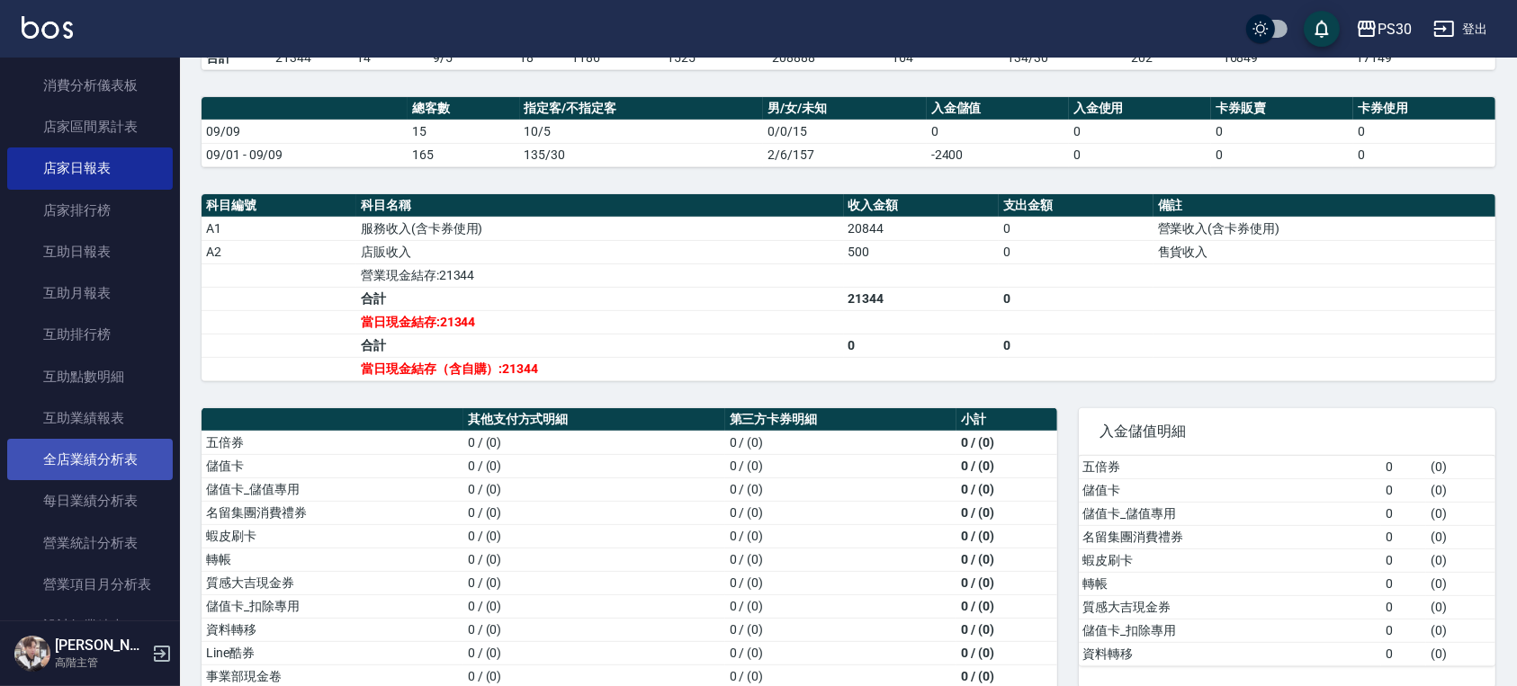
scroll to position [720, 0]
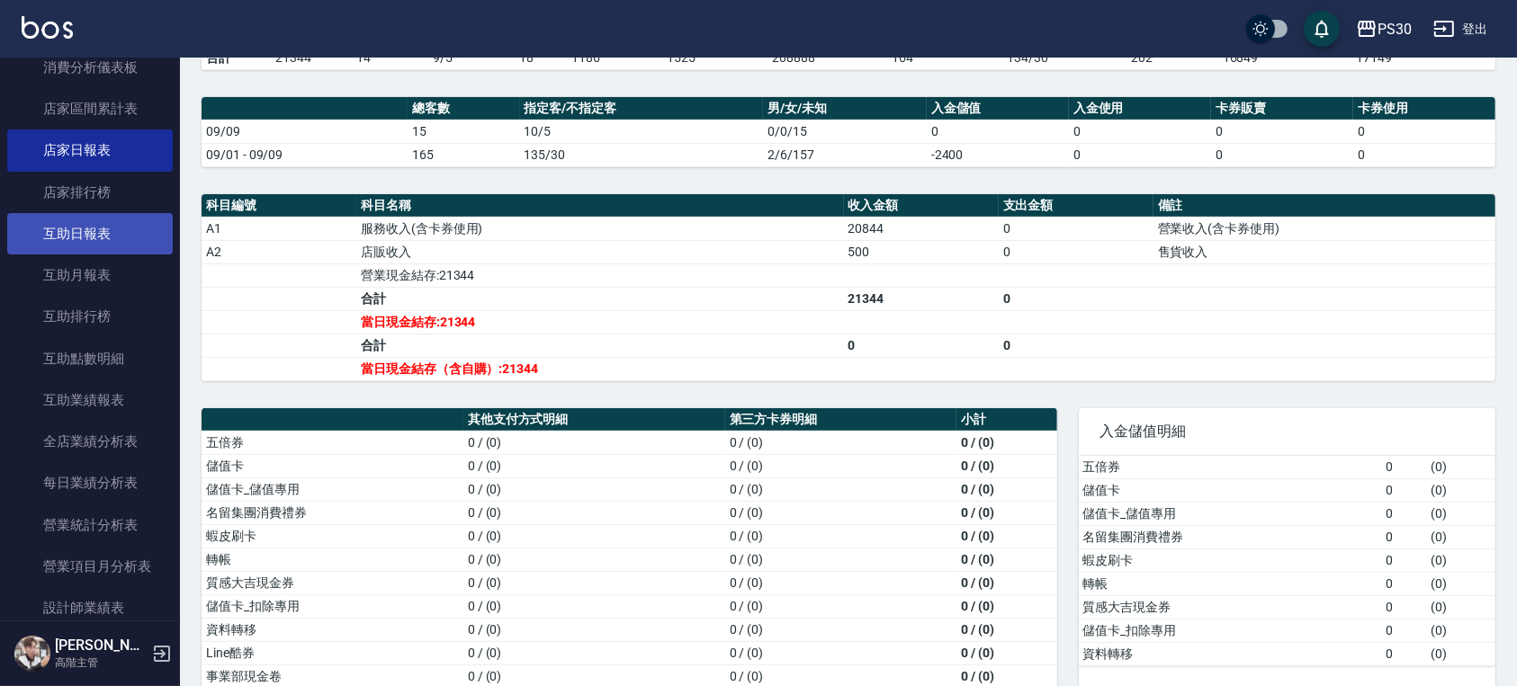
click at [96, 235] on link "互助日報表" at bounding box center [90, 233] width 166 height 41
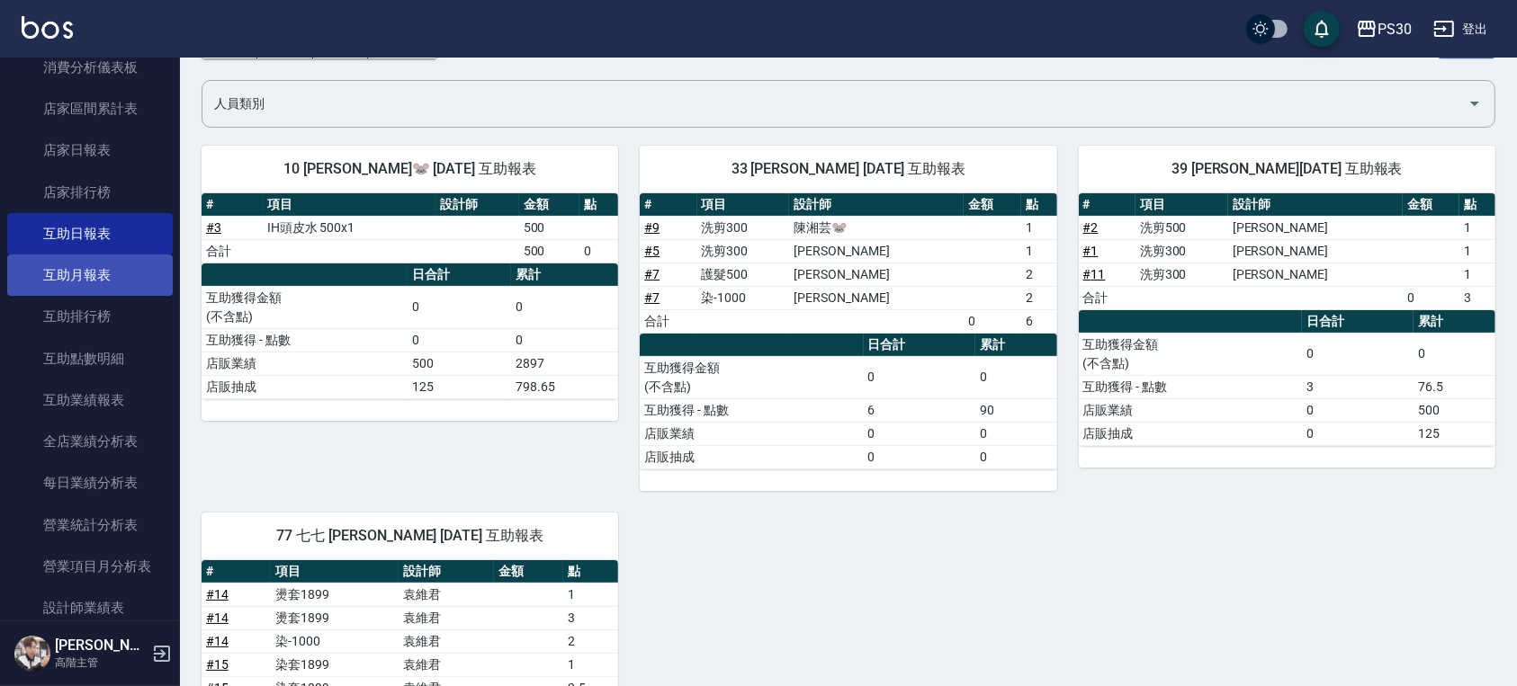
scroll to position [959, 0]
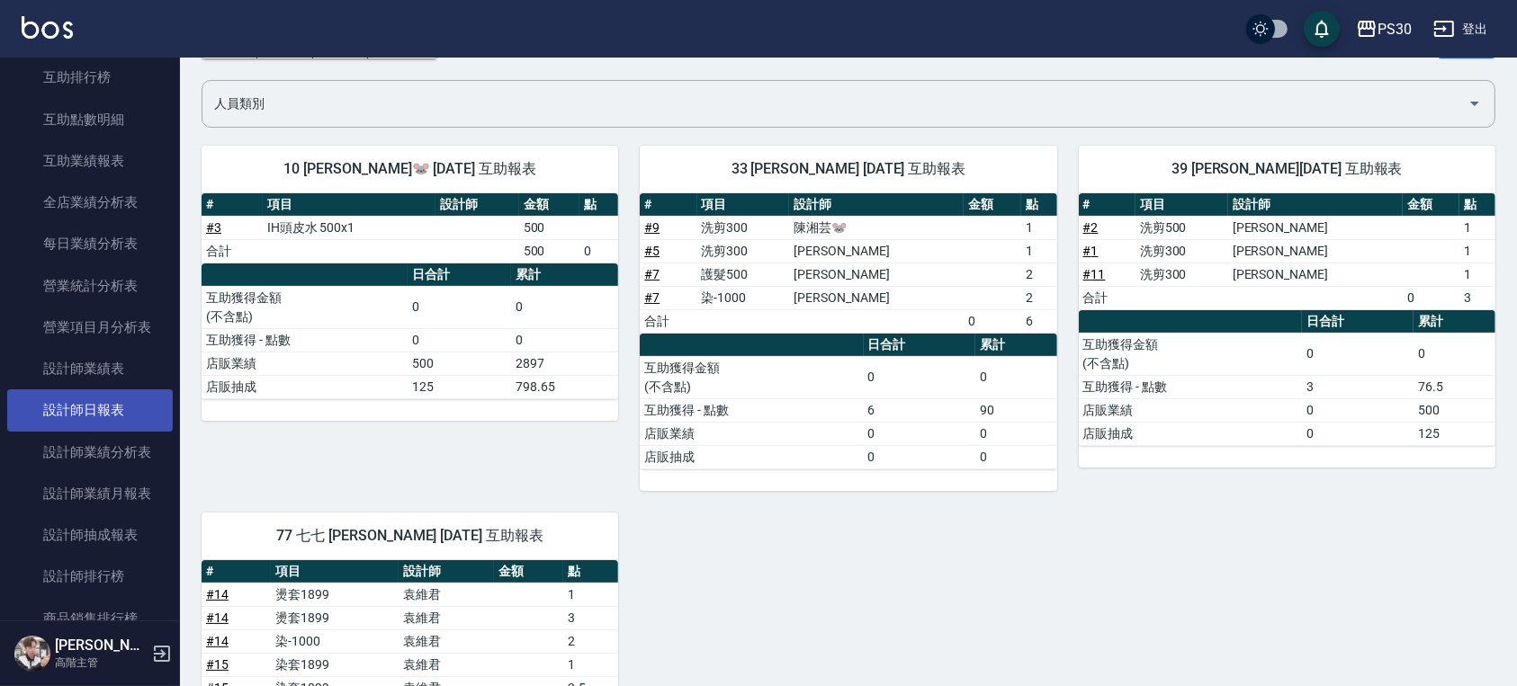
click at [107, 410] on link "設計師日報表" at bounding box center [90, 409] width 166 height 41
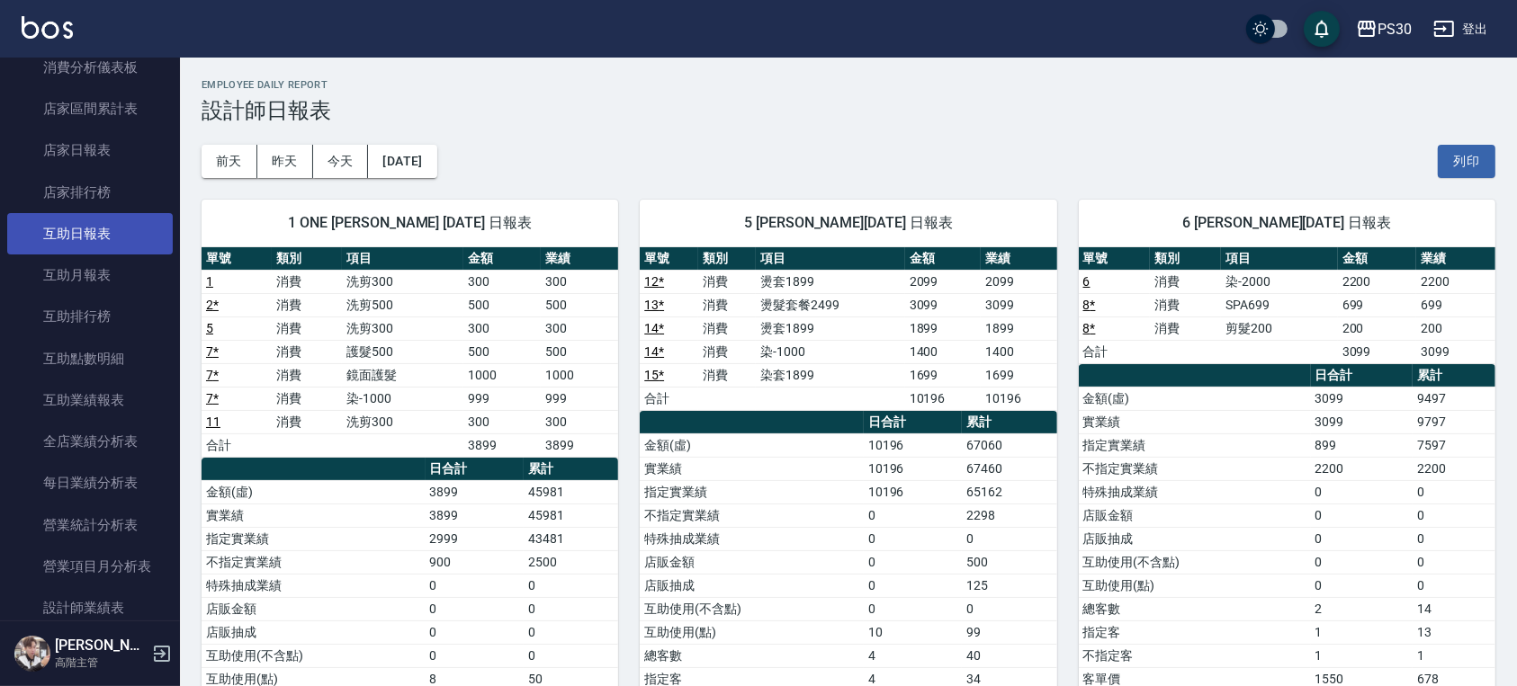
scroll to position [720, 0]
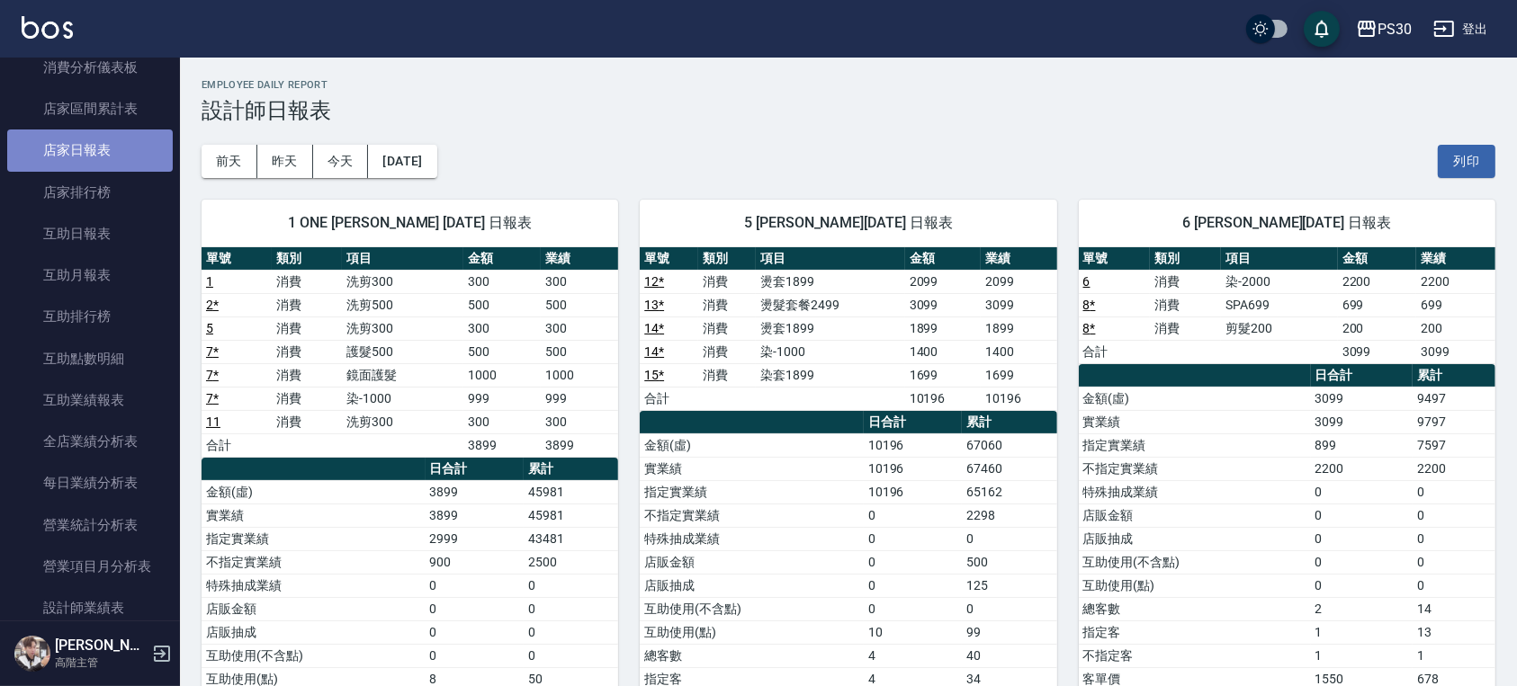
click at [122, 131] on link "店家日報表" at bounding box center [90, 150] width 166 height 41
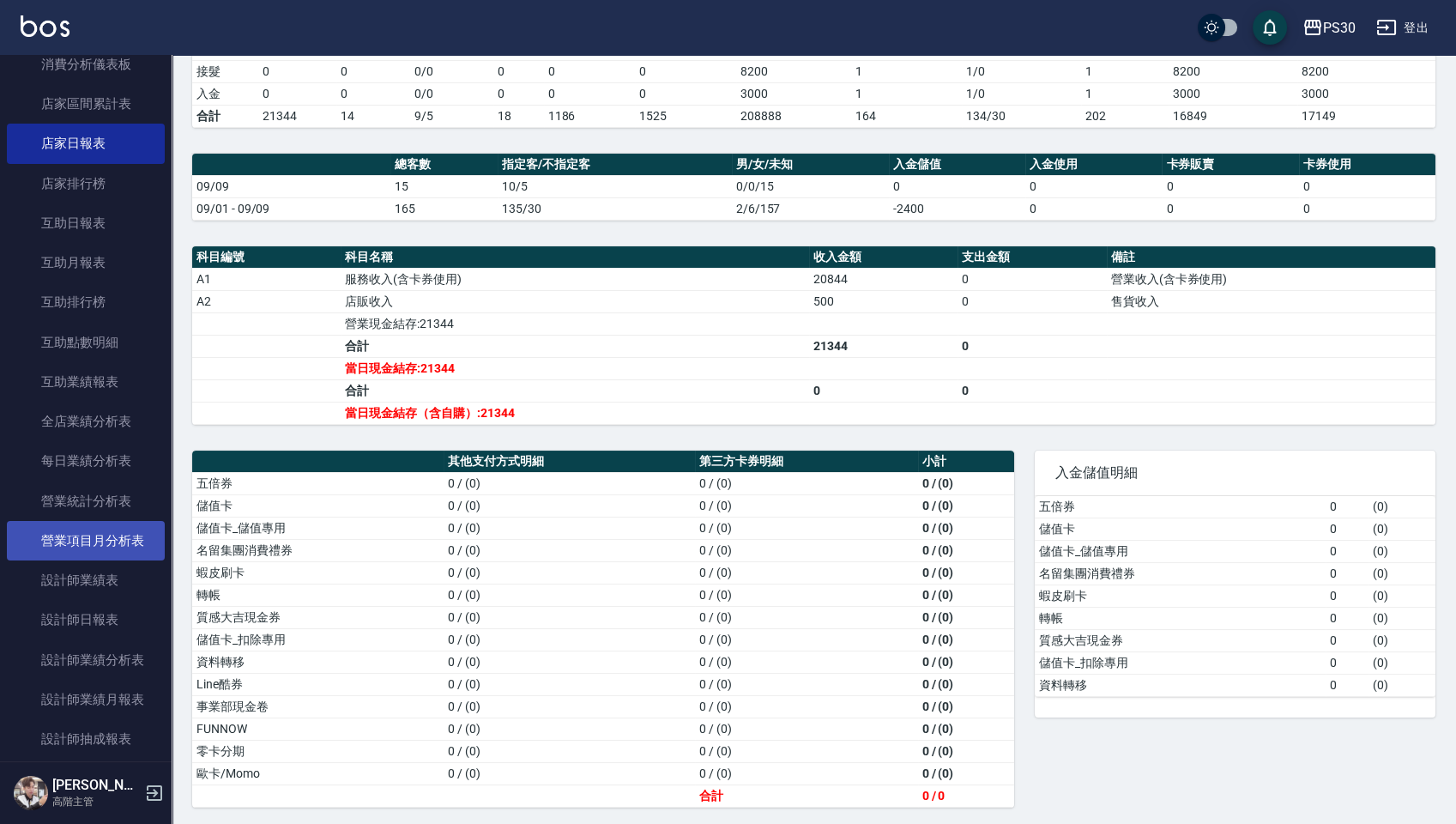
scroll to position [800, 0]
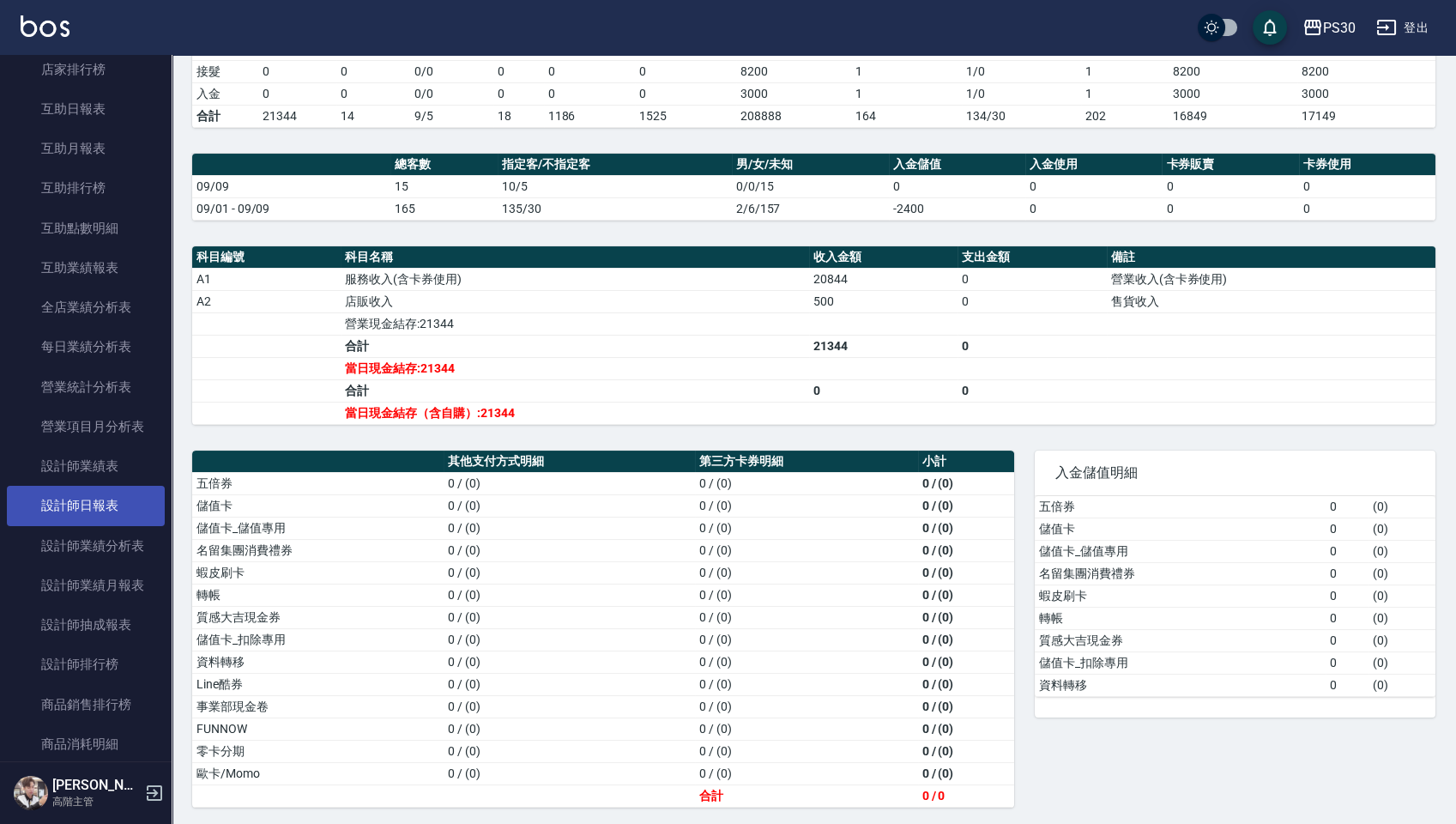
drag, startPoint x: 90, startPoint y: 487, endPoint x: 106, endPoint y: 491, distance: 16.5
click at [90, 487] on link "設計師日報表" at bounding box center [86, 505] width 158 height 39
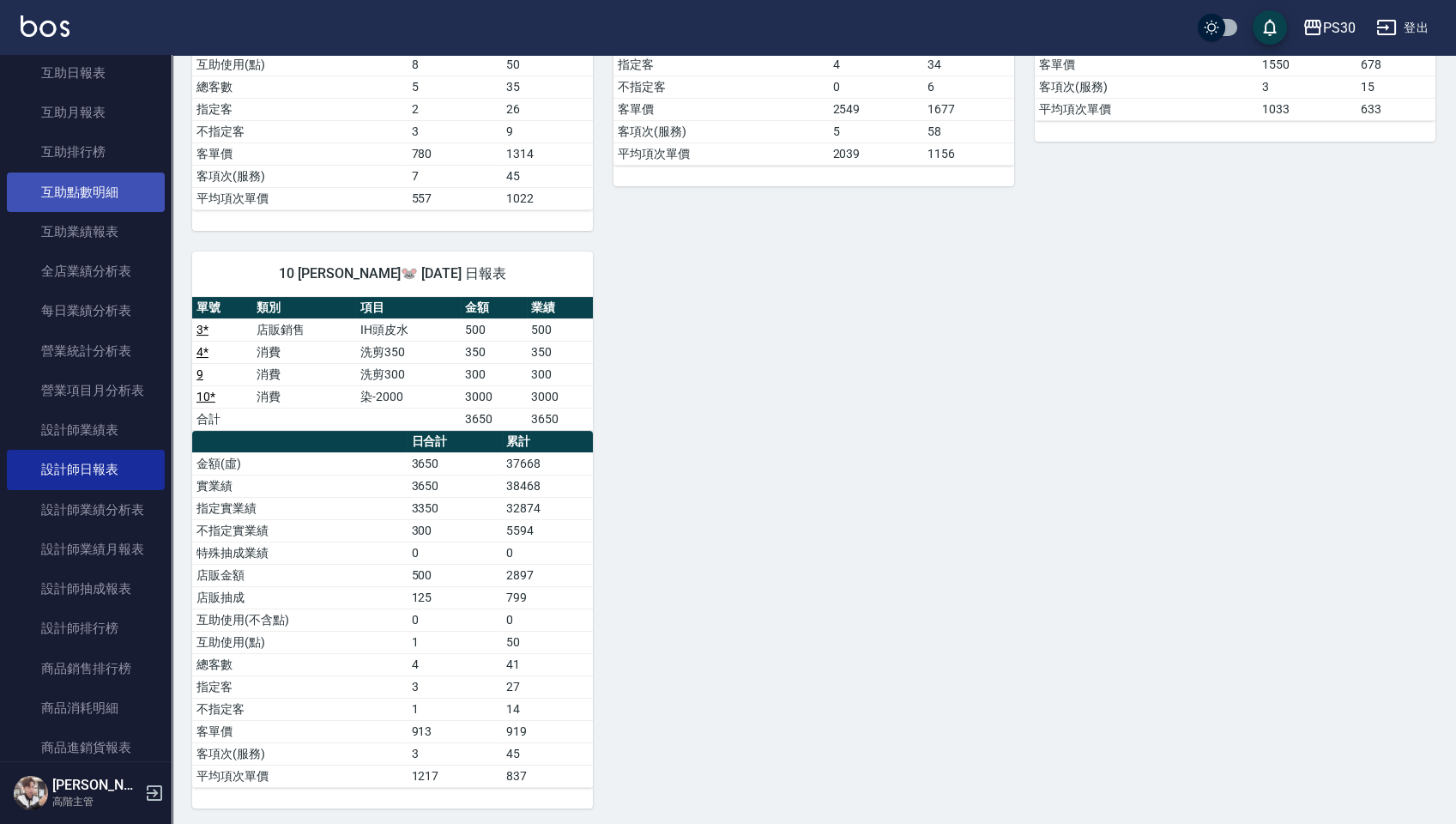
scroll to position [800, 0]
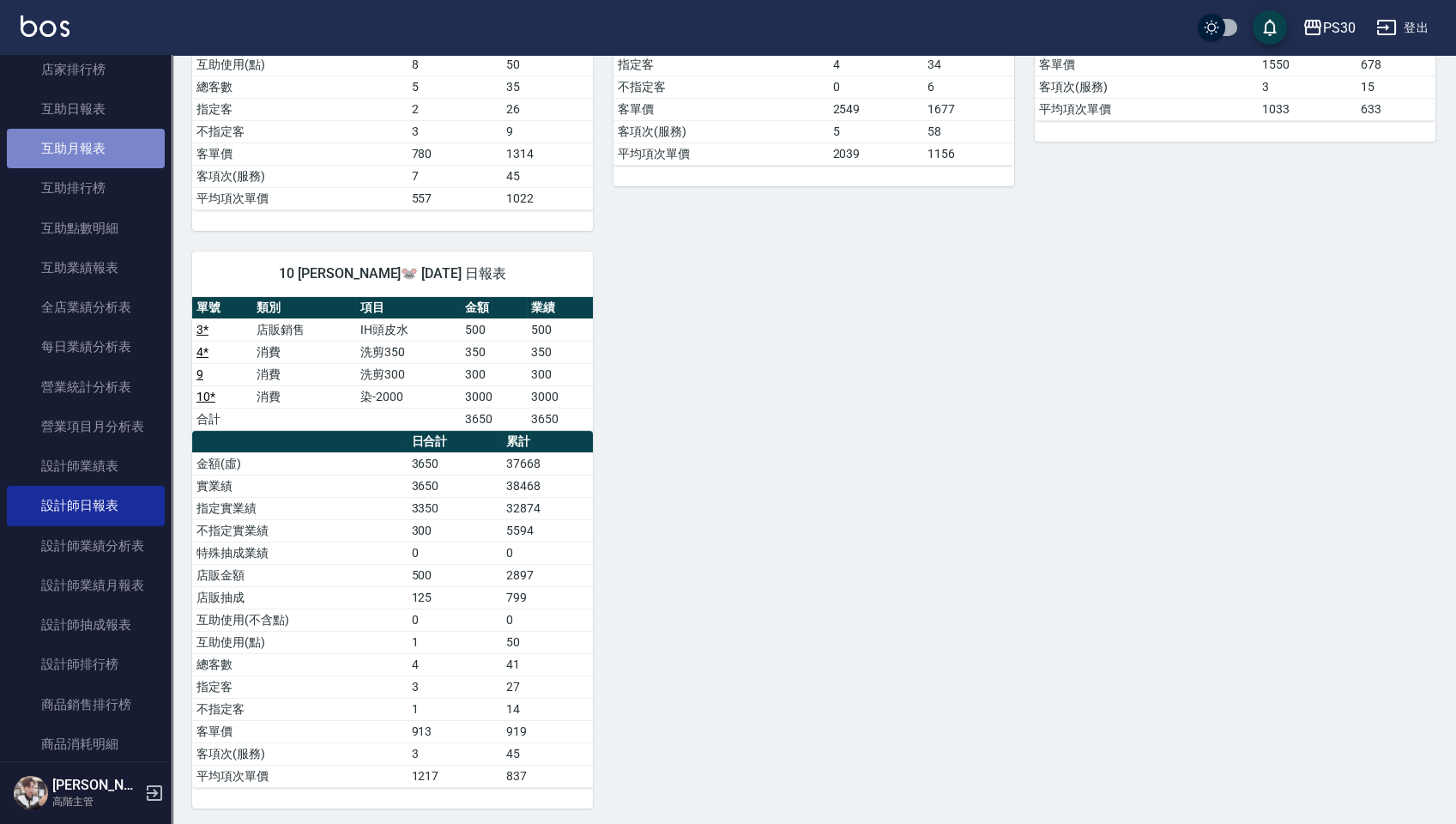
click at [110, 151] on link "互助月報表" at bounding box center [86, 148] width 158 height 39
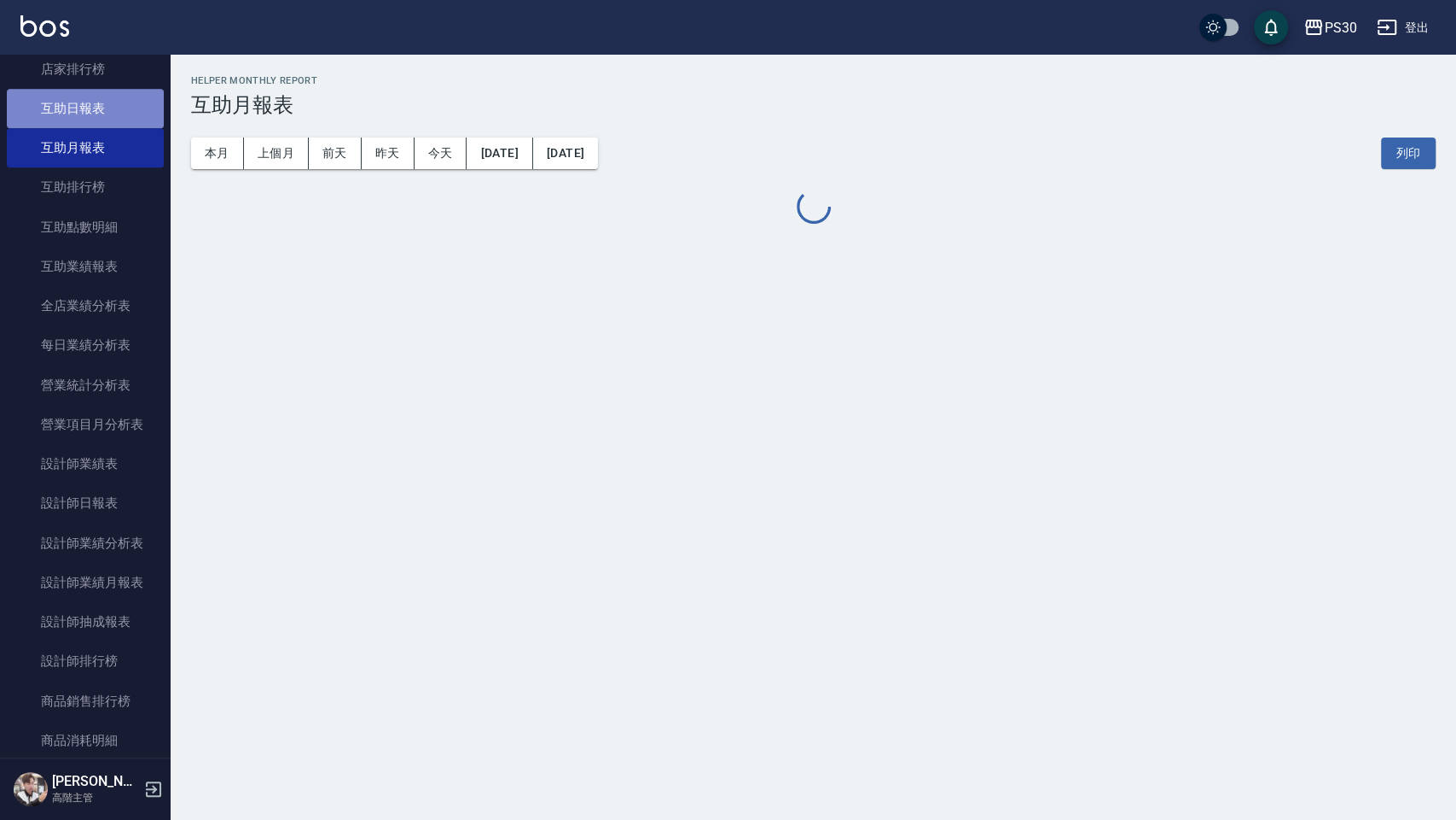
click at [106, 118] on link "互助日報表" at bounding box center [85, 108] width 157 height 39
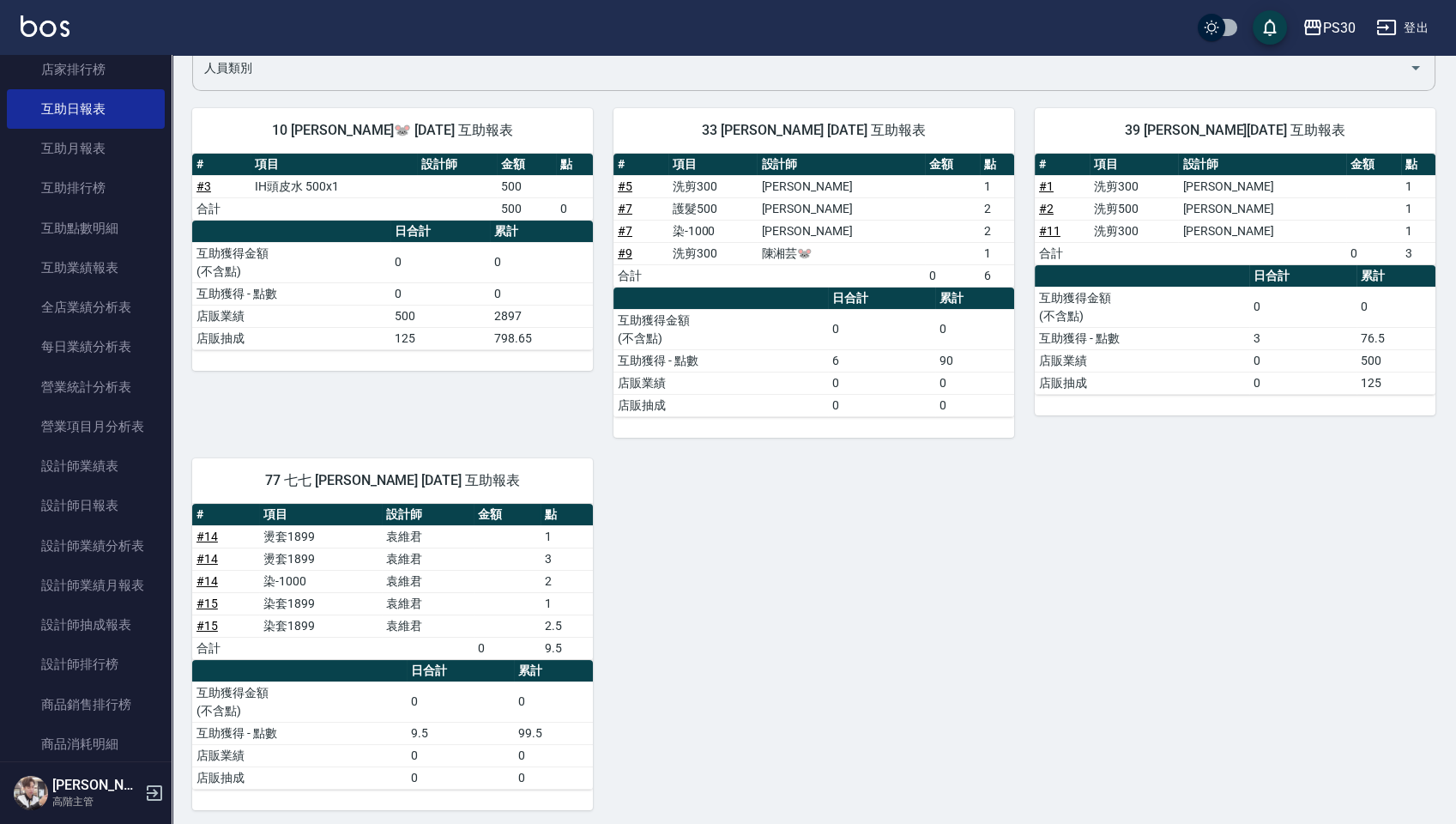
scroll to position [150, 0]
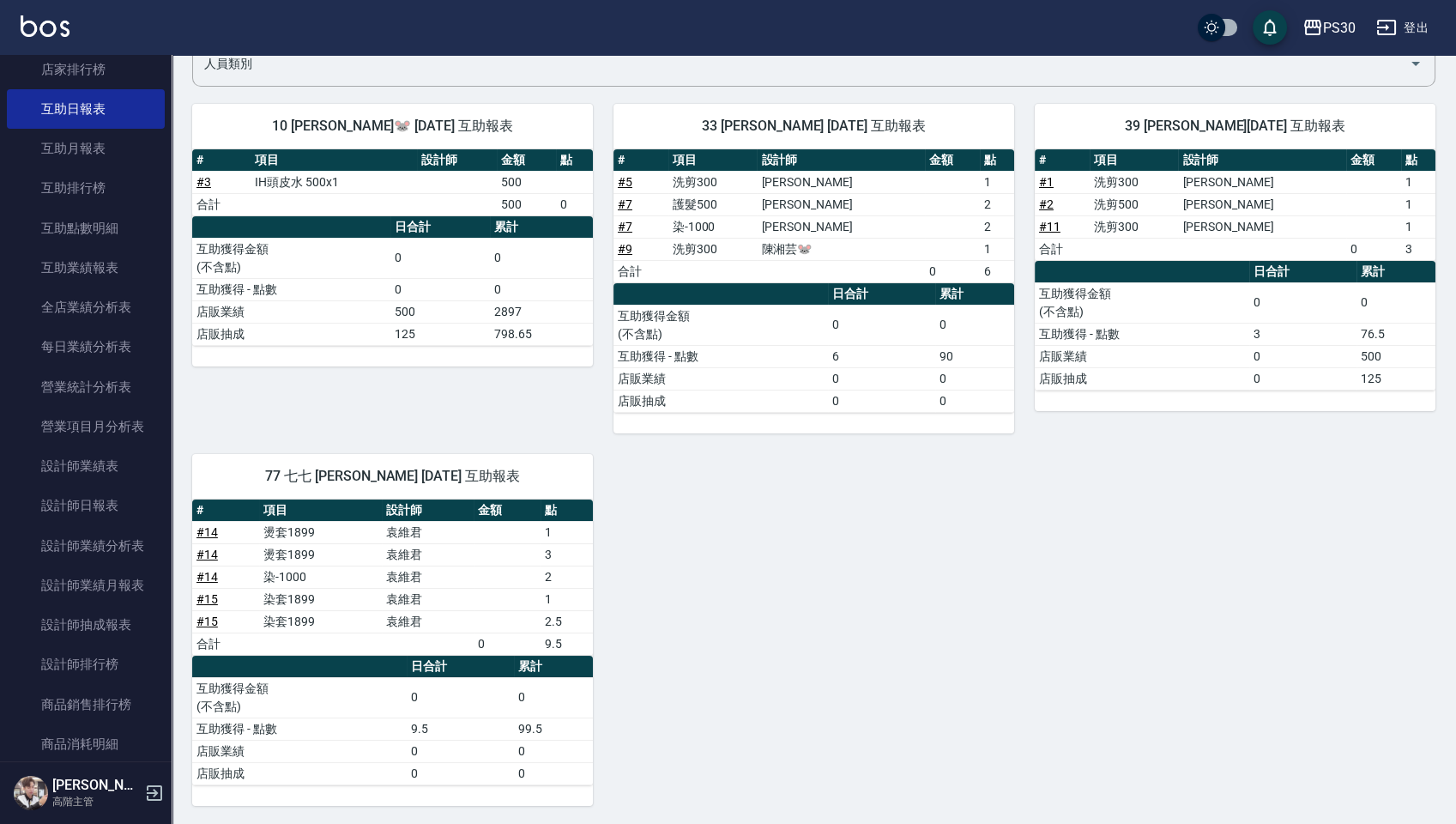
drag, startPoint x: 1453, startPoint y: 275, endPoint x: 1457, endPoint y: 295, distance: 20.4
click at [1446, 295] on html "PS30 登出 櫃檯作業 打帳單 帳單列表 掛單列表 座位開單 營業儀表板 現金收支登錄 高階收支登錄 材料自購登錄 每日結帳 排班表 現場電腦打卡 掃碼打卡…" at bounding box center [728, 338] width 1456 height 976
